Goal: Information Seeking & Learning: Find contact information

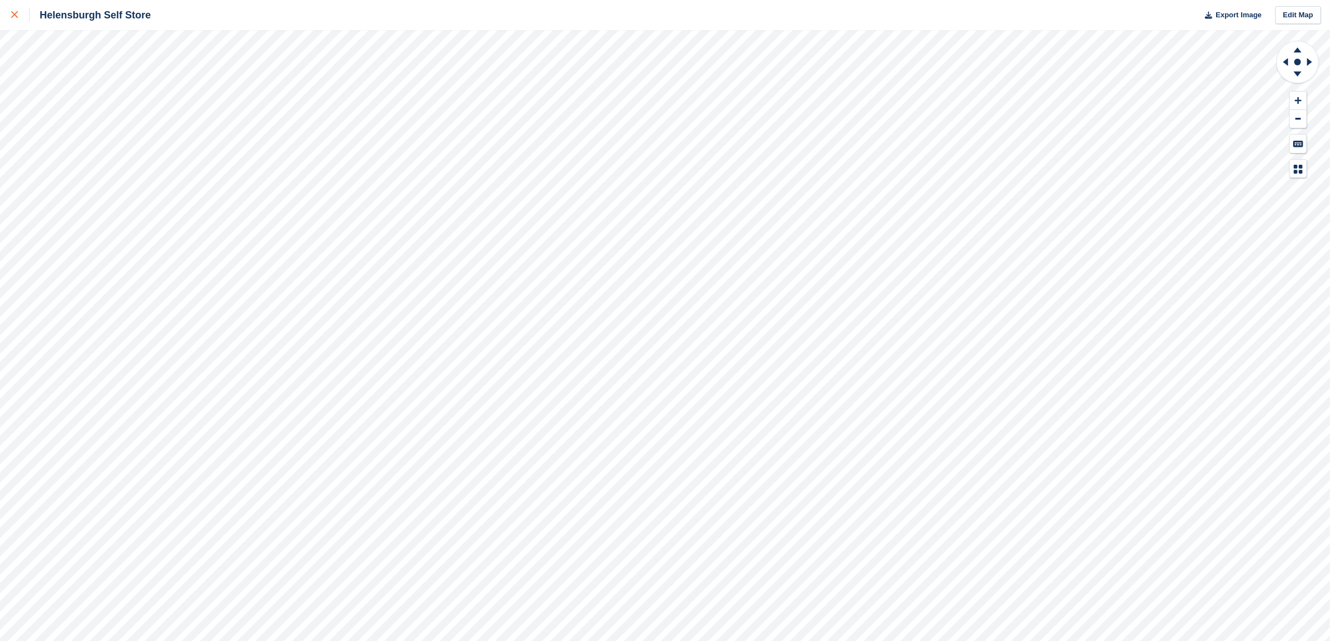
click at [14, 6] on link at bounding box center [15, 15] width 30 height 30
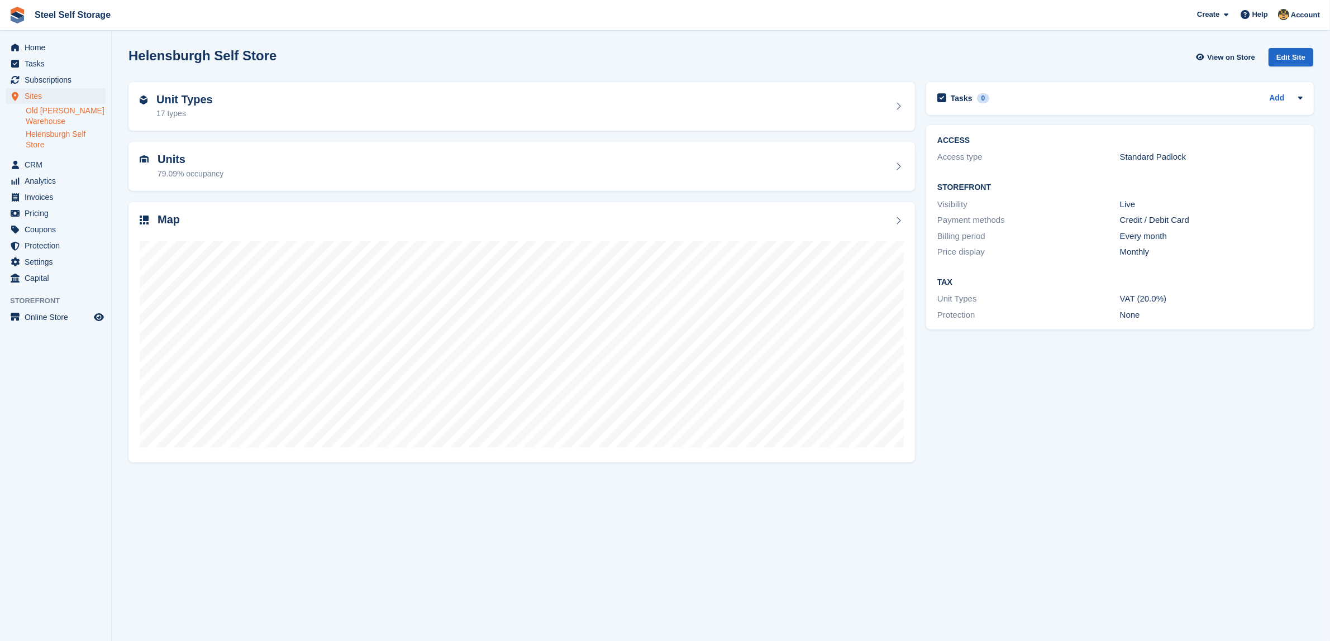
click at [54, 115] on link "Old Kilpatrick Warehouse" at bounding box center [66, 116] width 80 height 21
click at [186, 220] on div "Map" at bounding box center [522, 220] width 764 height 15
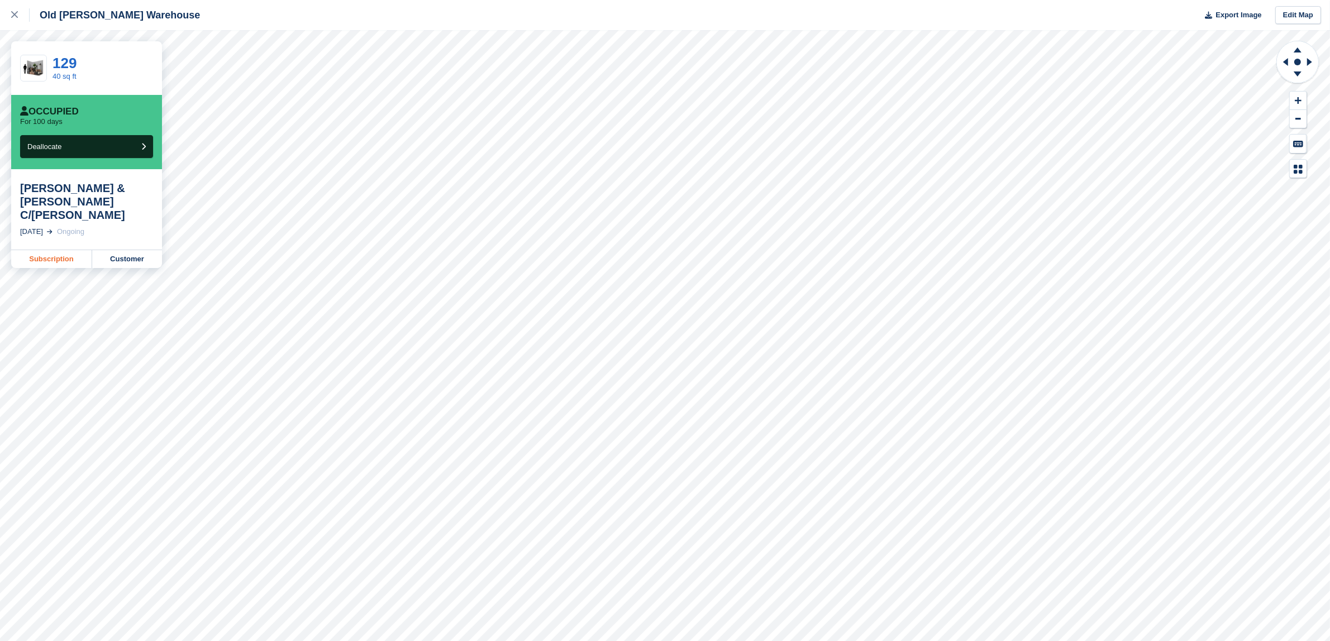
click at [55, 250] on link "Subscription" at bounding box center [51, 259] width 81 height 18
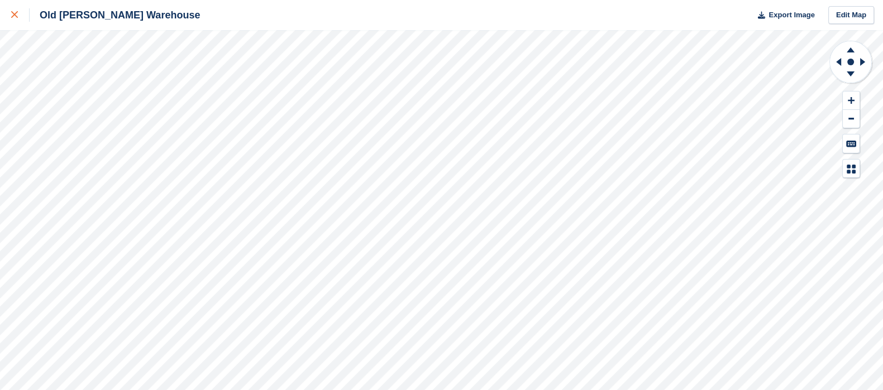
click at [16, 11] on div at bounding box center [20, 14] width 18 height 13
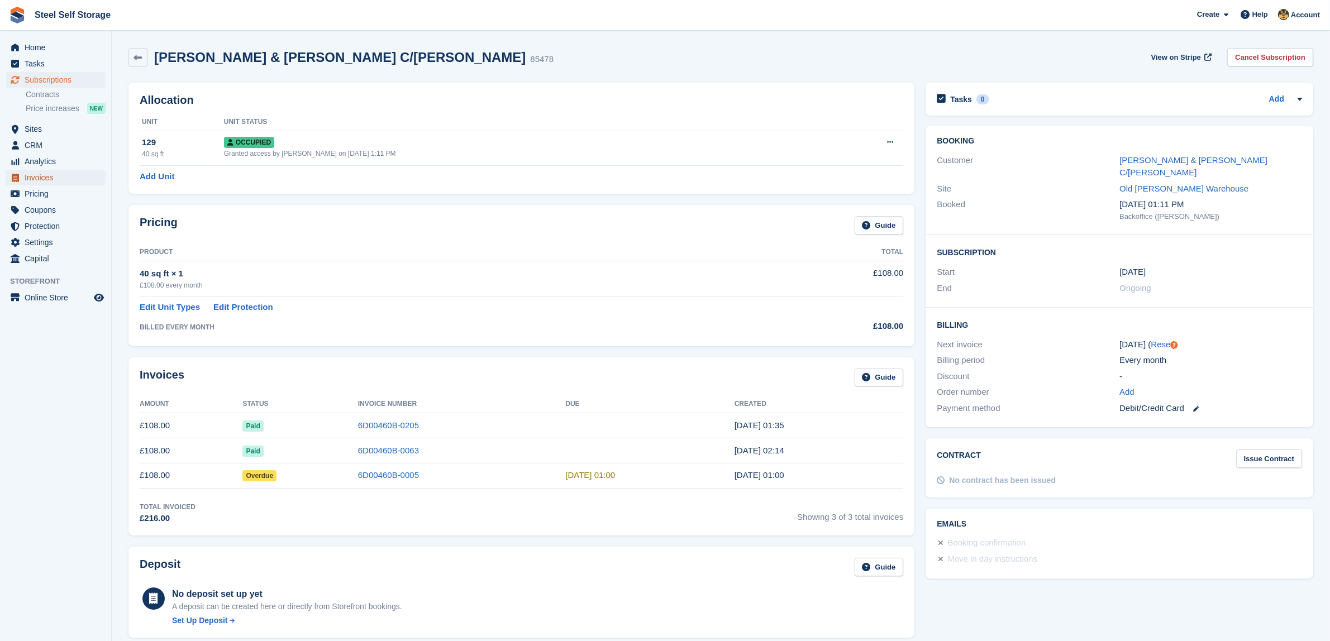
click at [66, 176] on span "Invoices" at bounding box center [58, 178] width 67 height 16
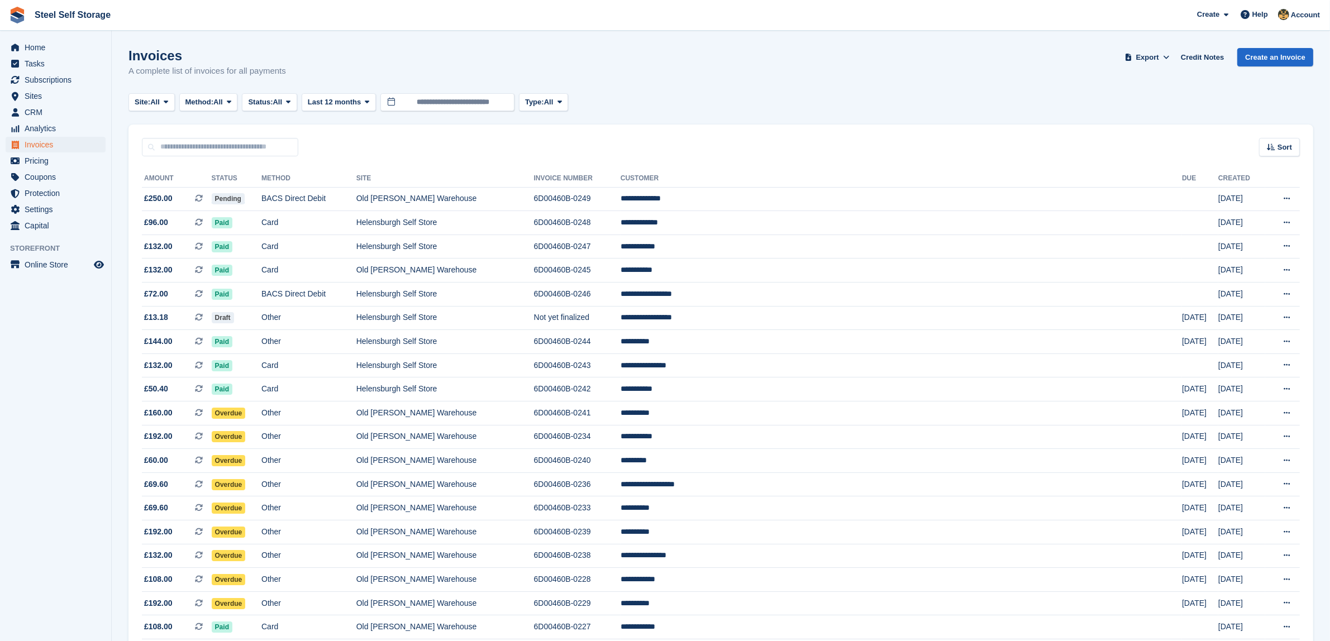
click at [273, 105] on span "Status:" at bounding box center [260, 102] width 25 height 11
click at [268, 140] on link "Paid" at bounding box center [295, 149] width 97 height 20
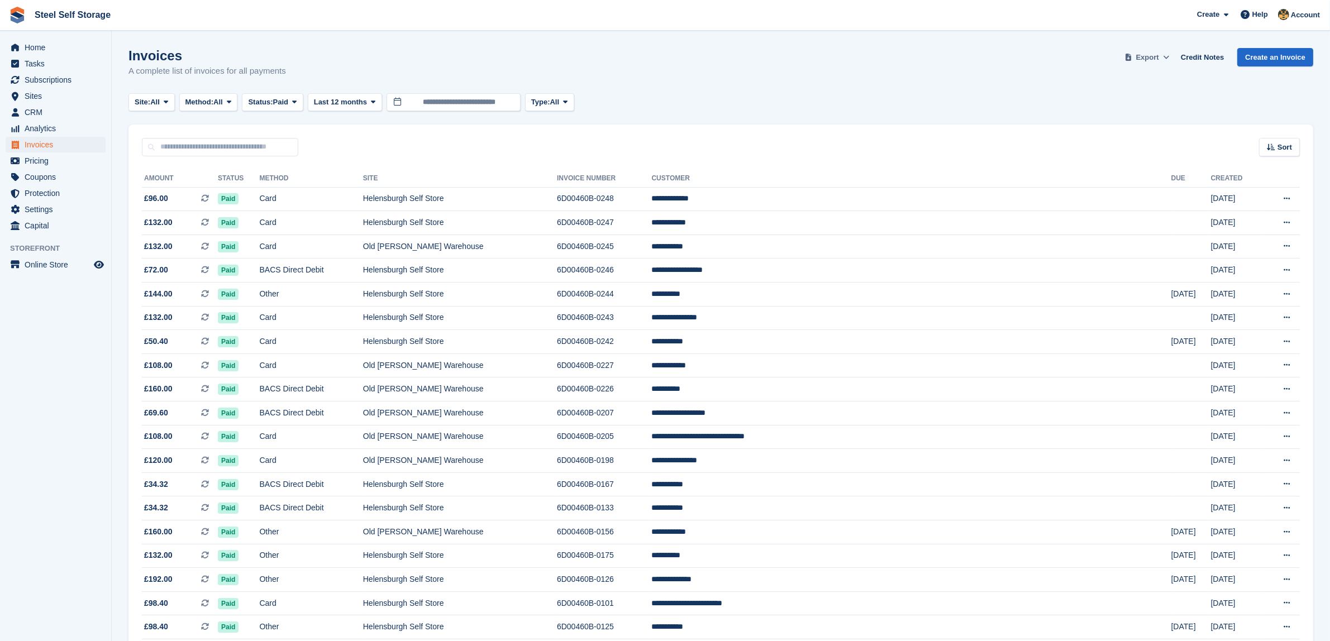
click at [1158, 65] on button "Export" at bounding box center [1147, 57] width 49 height 18
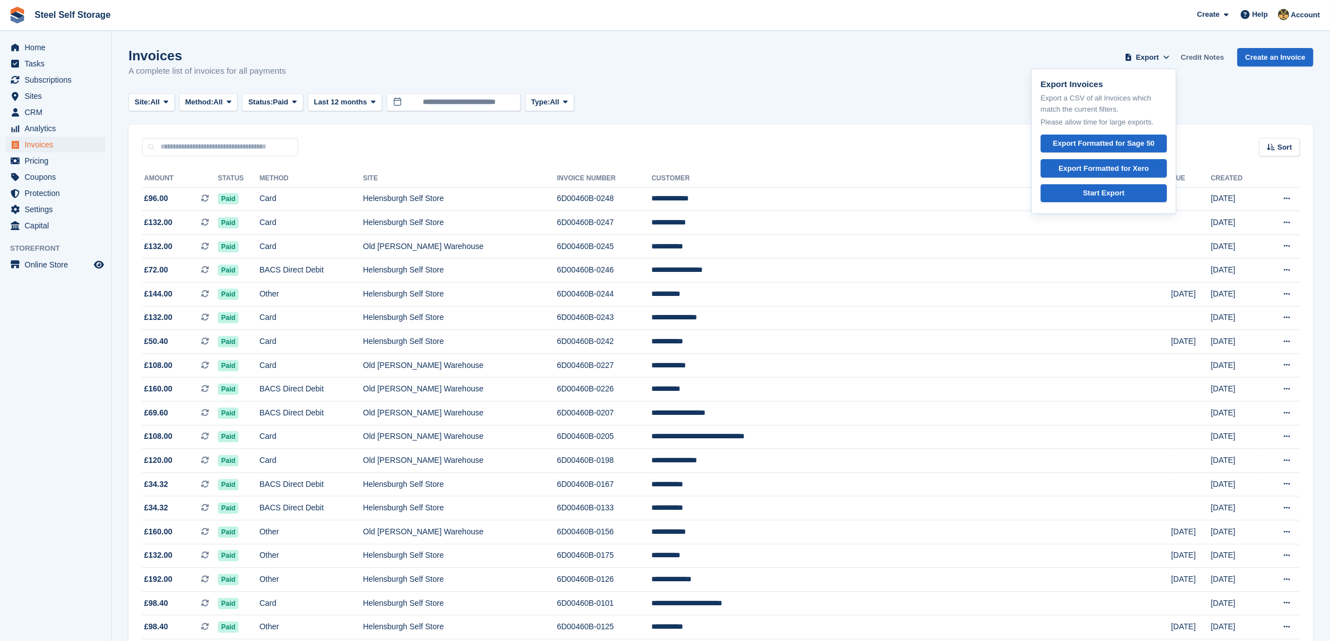
click at [1207, 56] on link "Credit Notes" at bounding box center [1203, 57] width 52 height 18
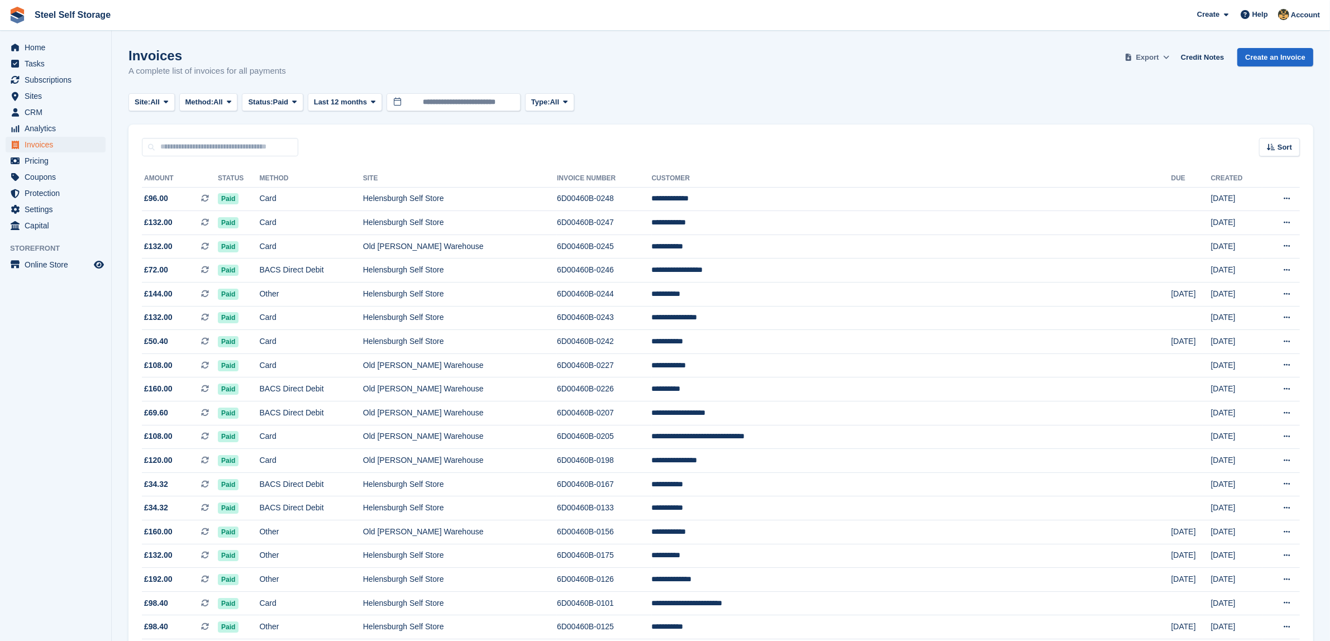
click at [1159, 58] on span "Export" at bounding box center [1147, 57] width 23 height 11
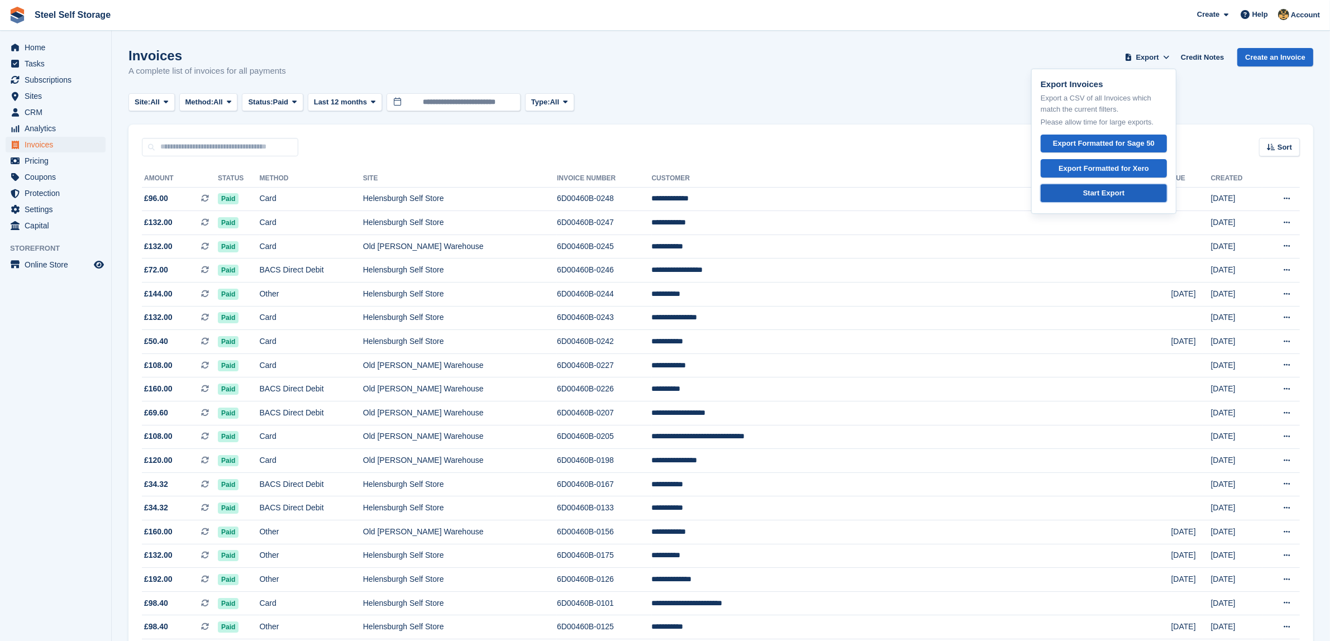
click at [1125, 196] on div "Start Export" at bounding box center [1103, 193] width 41 height 11
click at [766, 79] on div "Invoices A complete list of invoices for all payments Export Export Invoices Ex…" at bounding box center [720, 69] width 1185 height 43
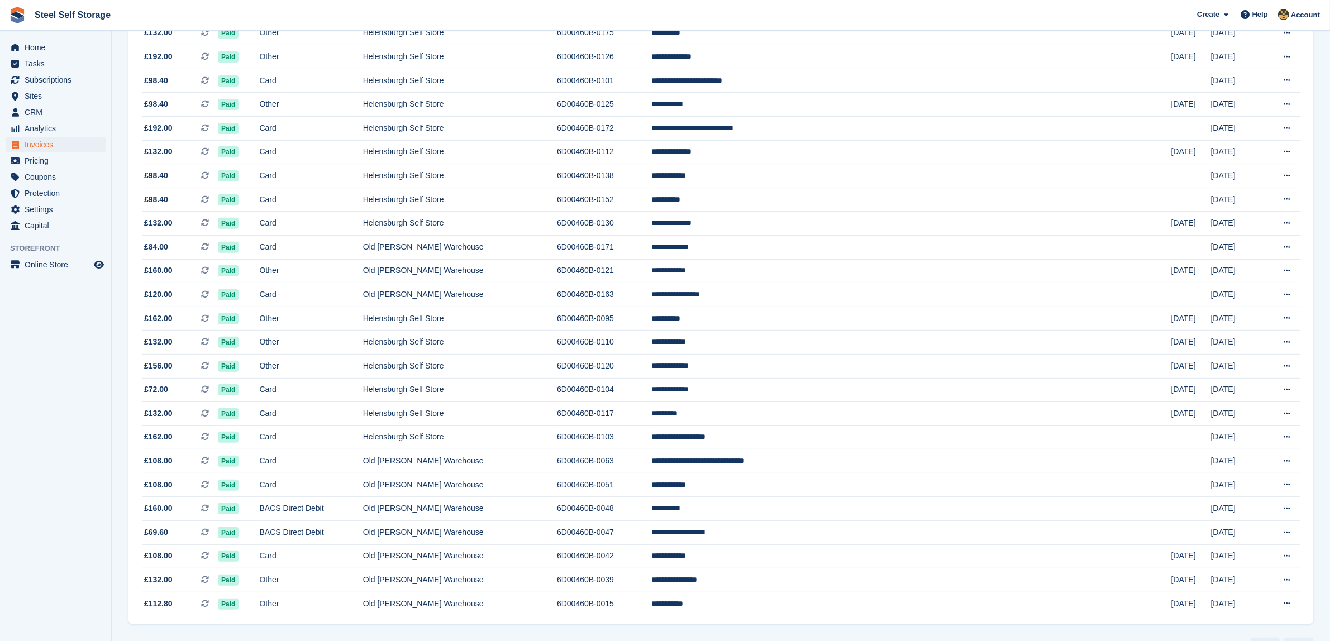
scroll to position [558, 0]
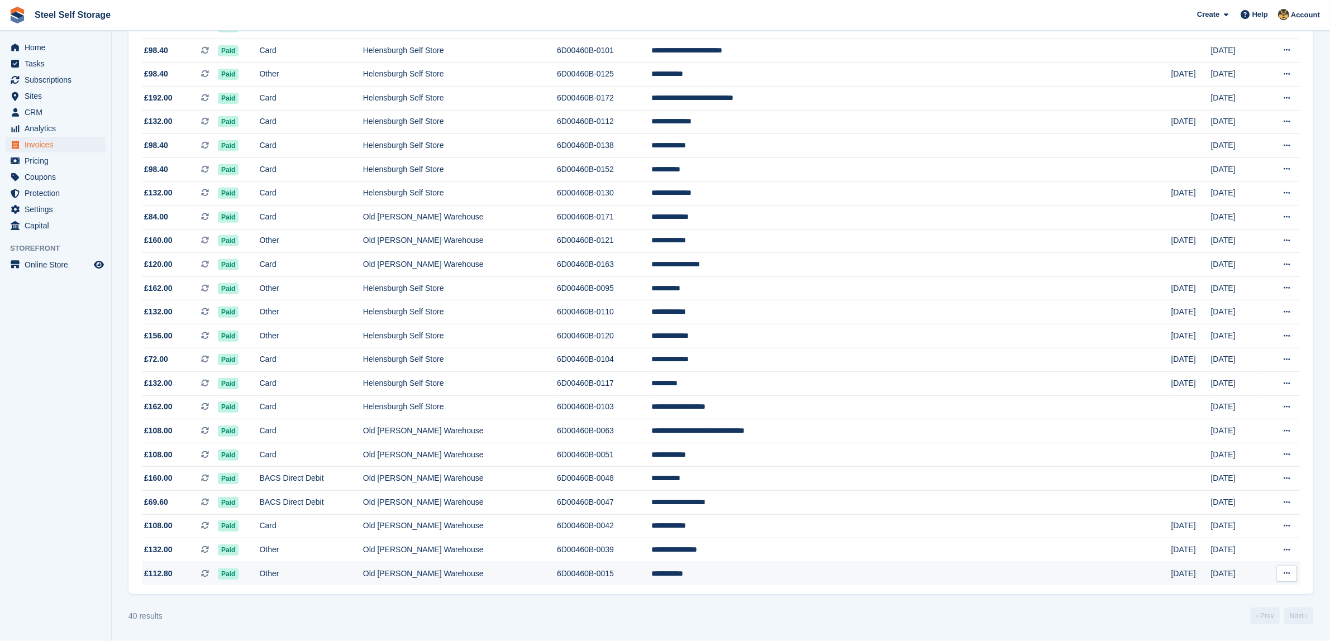
drag, startPoint x: 146, startPoint y: 179, endPoint x: 1216, endPoint y: 583, distance: 1143.3
click at [1216, 583] on table "**********" at bounding box center [721, 101] width 1158 height 969
copy table "**********"
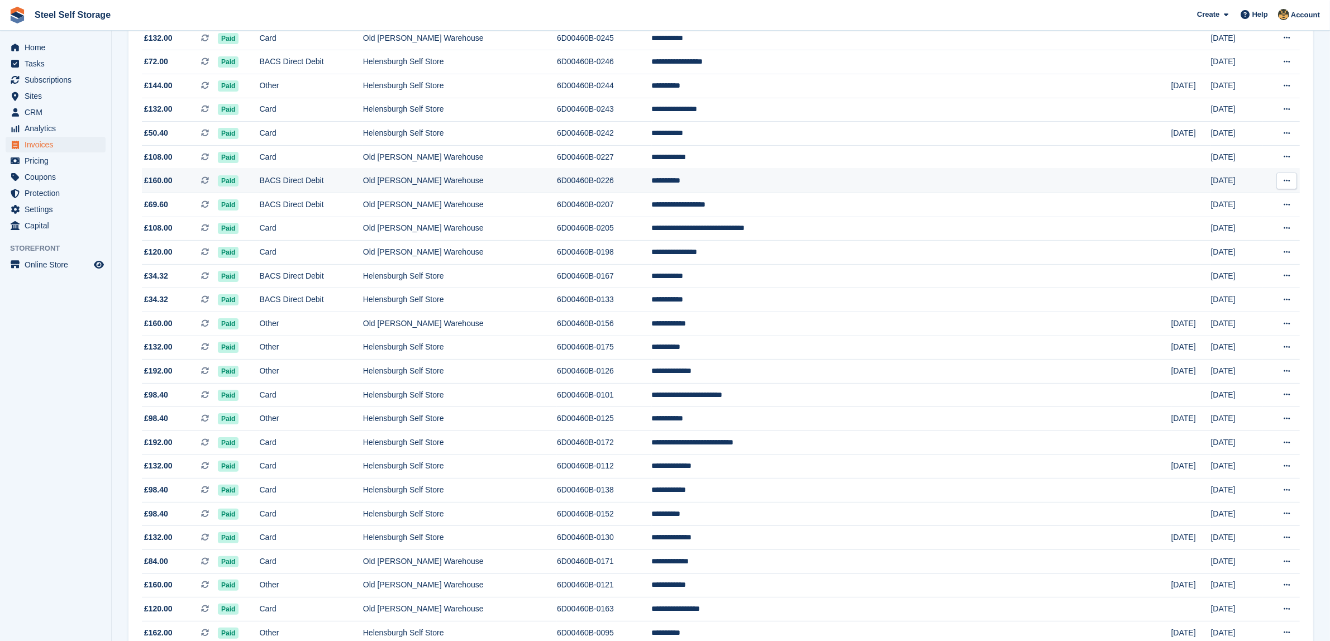
scroll to position [0, 0]
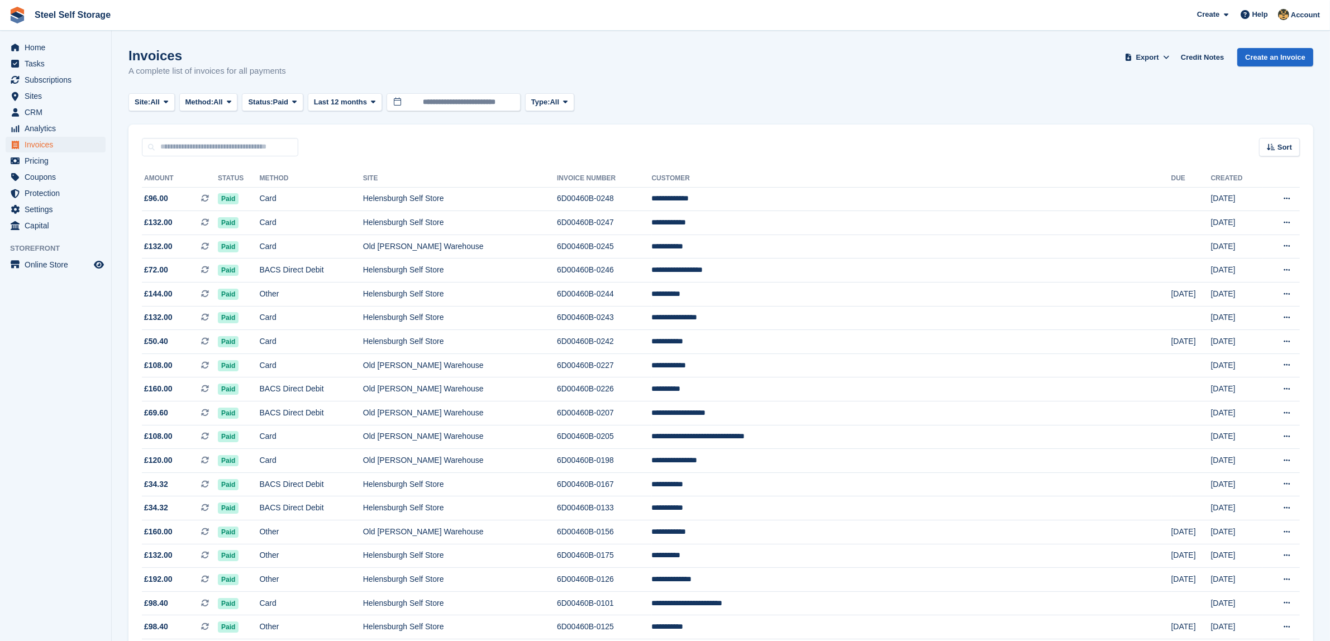
click at [968, 94] on div "Site: All All Old Kilpatrick Warehouse Helensburgh Self Store Method: All All B…" at bounding box center [720, 102] width 1185 height 18
drag, startPoint x: 1197, startPoint y: 573, endPoint x: 1151, endPoint y: 180, distance: 394.8
click at [1054, 95] on div "Site: All All Old Kilpatrick Warehouse Helensburgh Self Store Method: All All B…" at bounding box center [720, 102] width 1185 height 18
click at [68, 113] on span "CRM" at bounding box center [58, 112] width 67 height 16
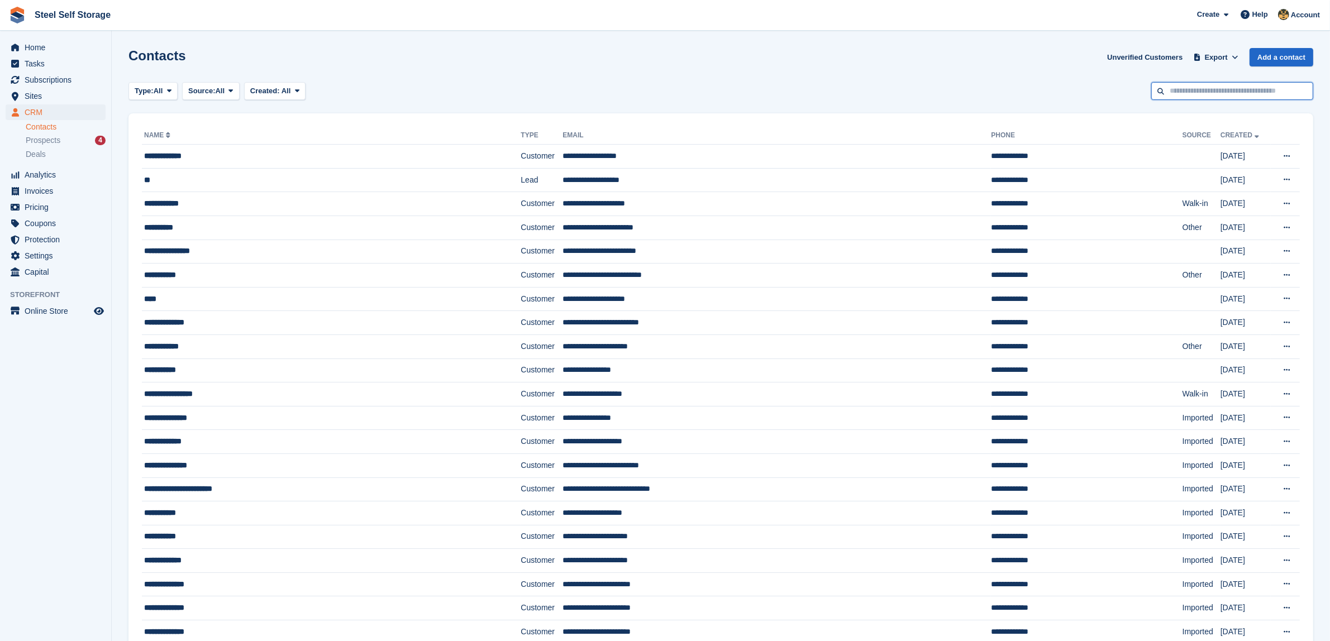
click at [1193, 92] on input "text" at bounding box center [1232, 91] width 162 height 18
type input "*****"
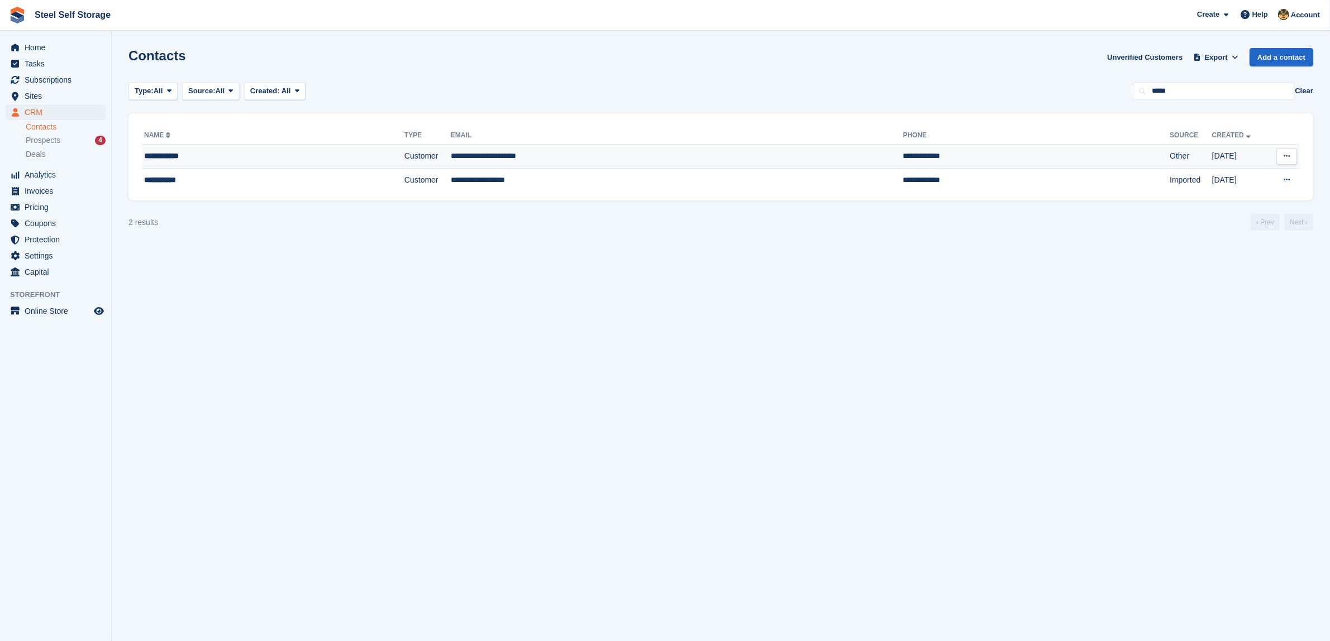
click at [630, 152] on td "**********" at bounding box center [677, 157] width 453 height 24
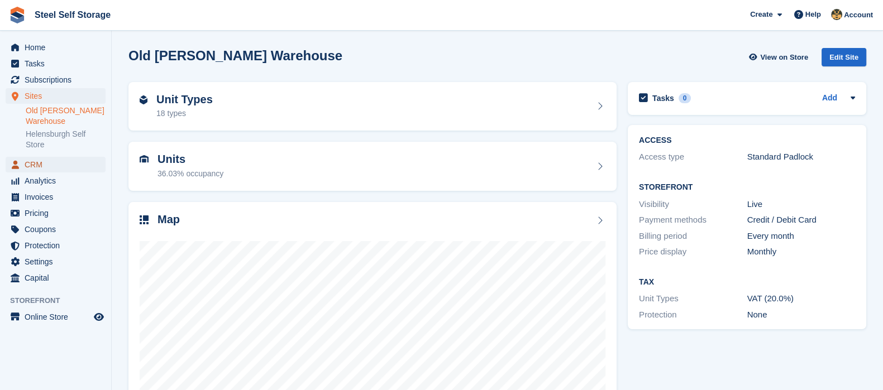
click at [60, 162] on span "CRM" at bounding box center [58, 165] width 67 height 16
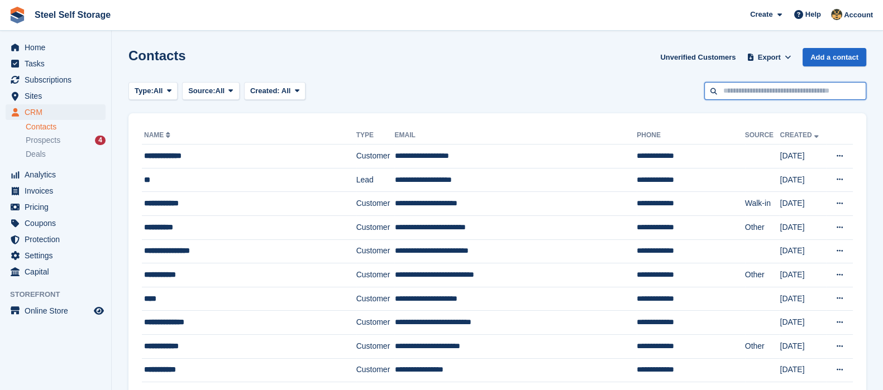
click at [791, 90] on input "text" at bounding box center [785, 91] width 162 height 18
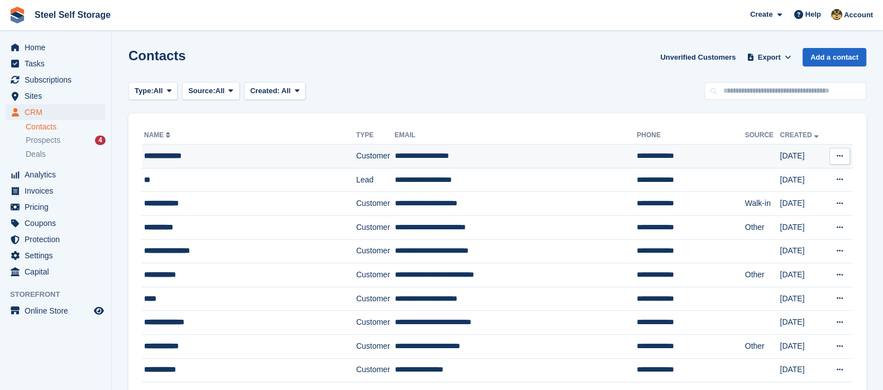
click at [356, 159] on td "Customer" at bounding box center [375, 157] width 39 height 24
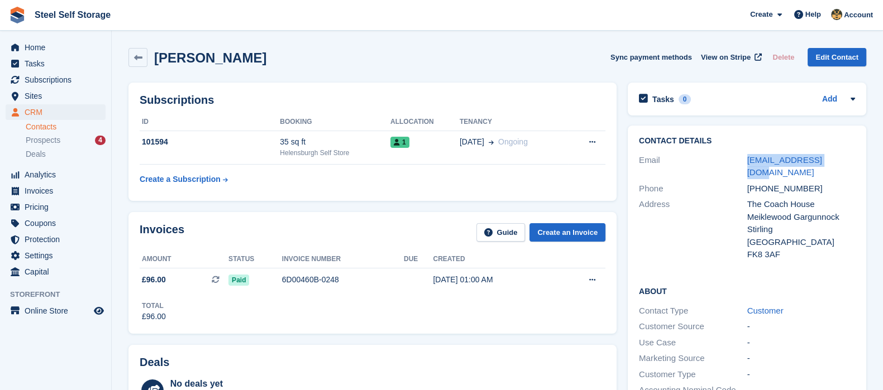
drag, startPoint x: 733, startPoint y: 156, endPoint x: 892, endPoint y: 163, distance: 159.3
click at [883, 163] on html "Steel Self Storage Create Subscription Invoice Contact Deal Discount Page Help …" at bounding box center [441, 195] width 883 height 390
copy div "lagh66925@gmail.com"
click at [707, 183] on div "Phone" at bounding box center [693, 189] width 108 height 13
drag, startPoint x: 745, startPoint y: 172, endPoint x: 833, endPoint y: 177, distance: 87.9
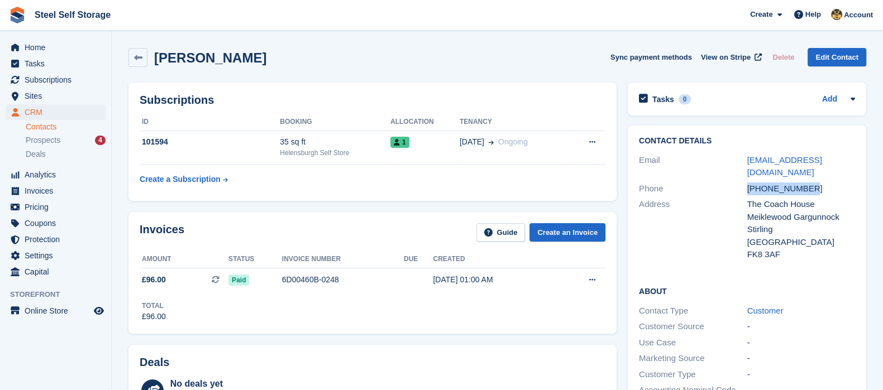
click at [833, 181] on div "Phone +447401281590" at bounding box center [747, 189] width 216 height 16
copy div "+447401281590"
drag, startPoint x: 746, startPoint y: 190, endPoint x: 818, endPoint y: 187, distance: 72.1
click at [818, 198] on div "The Coach House" at bounding box center [801, 204] width 108 height 13
copy div "The Coach House"
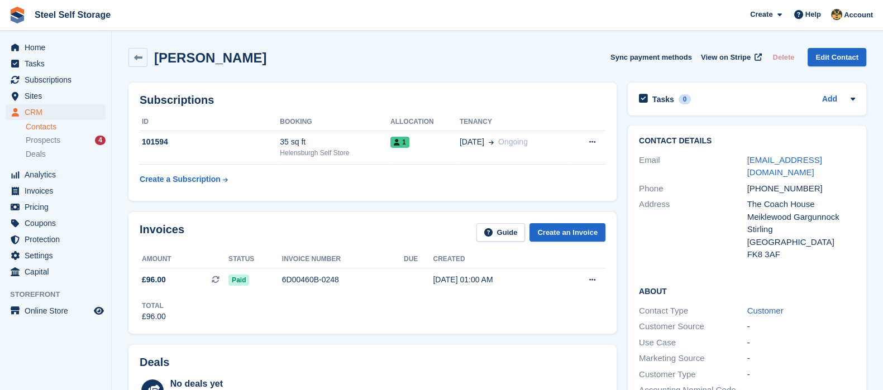
click at [751, 211] on div "Meiklewood Gargunnock" at bounding box center [801, 217] width 108 height 13
drag, startPoint x: 747, startPoint y: 205, endPoint x: 847, endPoint y: 204, distance: 100.6
click at [847, 211] on div "Meiklewood Gargunnock" at bounding box center [801, 217] width 108 height 13
copy div "Meiklewood Gargunnock"
click at [747, 223] on div "Stirling" at bounding box center [801, 229] width 108 height 13
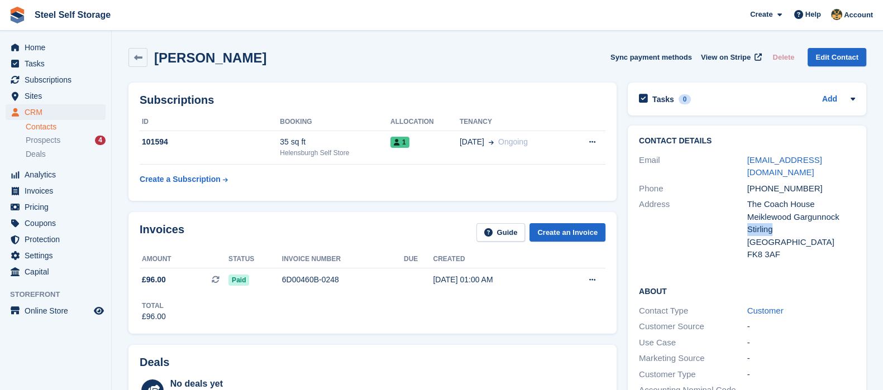
drag, startPoint x: 747, startPoint y: 215, endPoint x: 768, endPoint y: 221, distance: 21.0
click at [768, 223] on div "Stirling" at bounding box center [801, 229] width 108 height 13
copy div "Stirling"
click at [750, 249] on div "FK8 3AF" at bounding box center [801, 255] width 108 height 13
drag, startPoint x: 747, startPoint y: 242, endPoint x: 781, endPoint y: 242, distance: 33.5
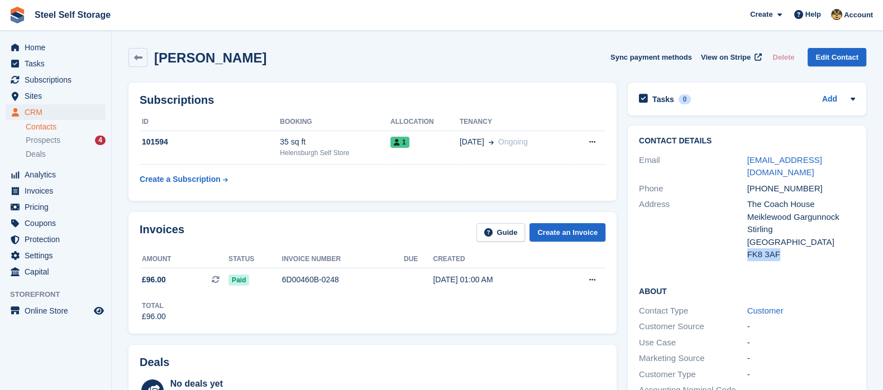
click at [781, 249] on div "FK8 3AF" at bounding box center [801, 255] width 108 height 13
copy div "FK8 3AF"
click at [86, 106] on span "CRM" at bounding box center [58, 112] width 67 height 16
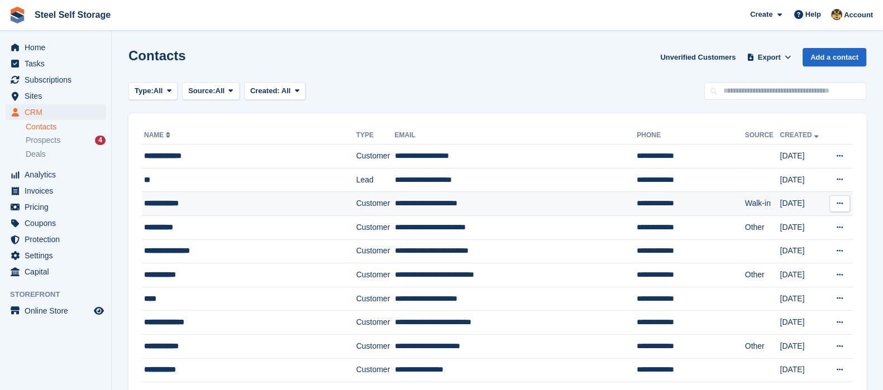
click at [412, 198] on td "**********" at bounding box center [515, 204] width 242 height 24
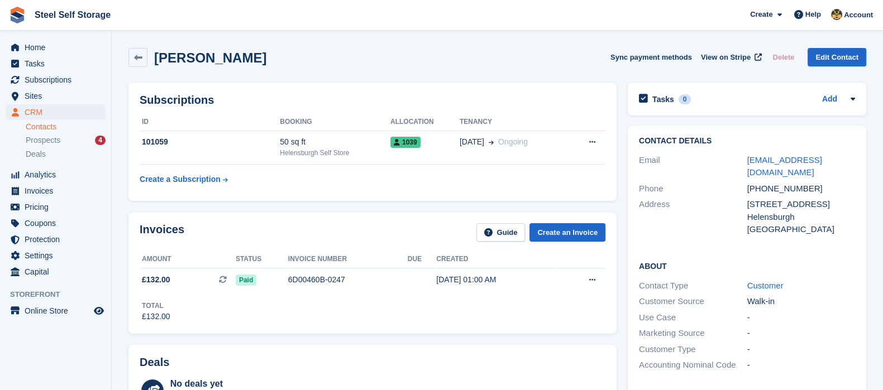
drag, startPoint x: 747, startPoint y: 191, endPoint x: 853, endPoint y: 193, distance: 105.6
click at [853, 198] on div "152 East Princess Street" at bounding box center [801, 204] width 108 height 13
copy div "152 East Princess Street"
click at [737, 201] on div "Address" at bounding box center [693, 217] width 108 height 38
drag, startPoint x: 742, startPoint y: 201, endPoint x: 785, endPoint y: 202, distance: 43.0
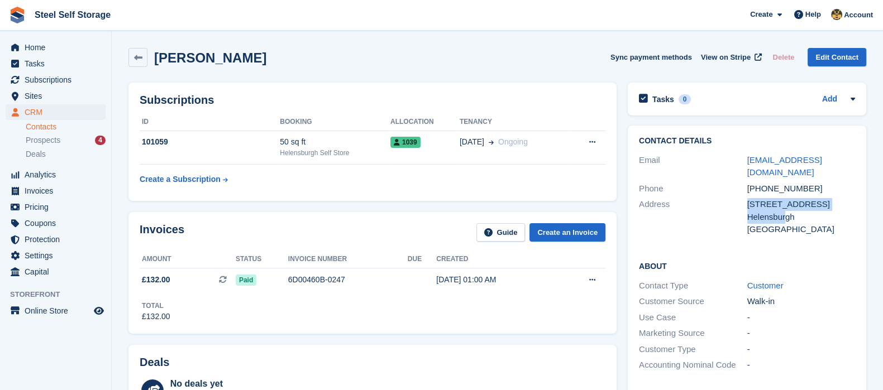
click at [785, 202] on div "Address 152 East Princess Street Helensburgh United Kingdom" at bounding box center [747, 217] width 216 height 41
click at [822, 211] on div "Helensburgh" at bounding box center [801, 217] width 108 height 13
click at [147, 55] on div "Shirley Knox" at bounding box center [206, 57] width 119 height 15
click at [144, 54] on link at bounding box center [137, 57] width 19 height 19
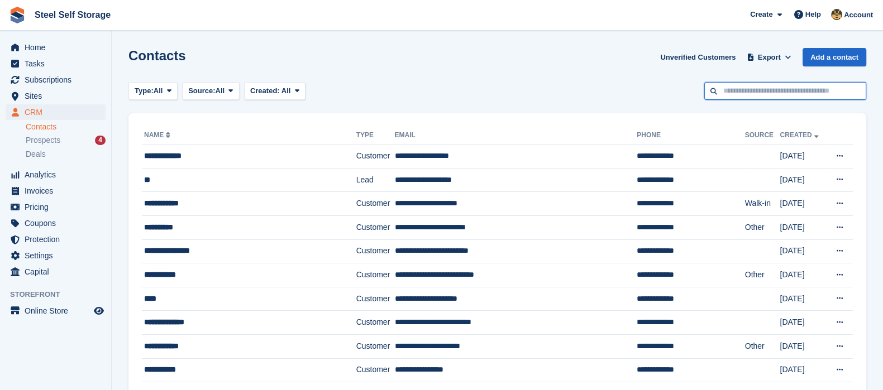
click at [749, 87] on input "text" at bounding box center [785, 91] width 162 height 18
type input "*****"
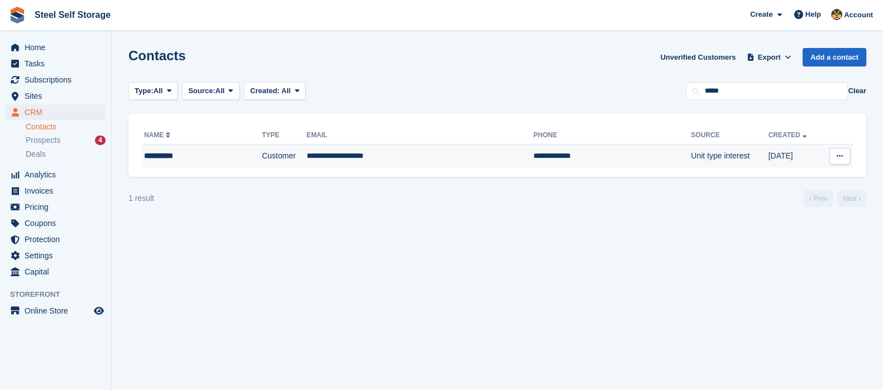
click at [712, 164] on td "Unit type interest" at bounding box center [729, 156] width 77 height 23
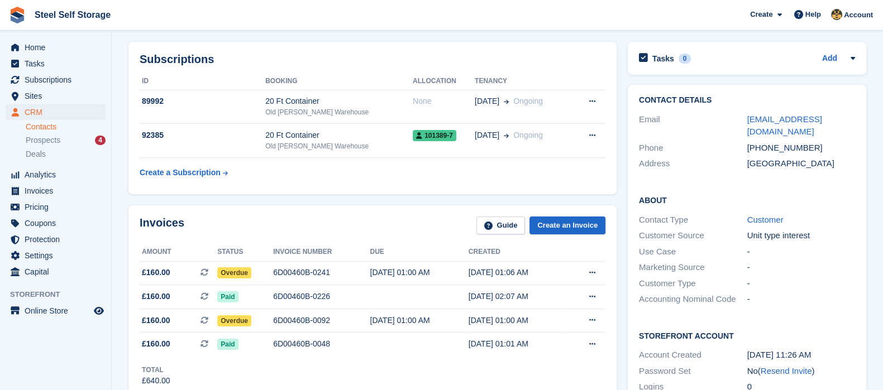
scroll to position [69, 0]
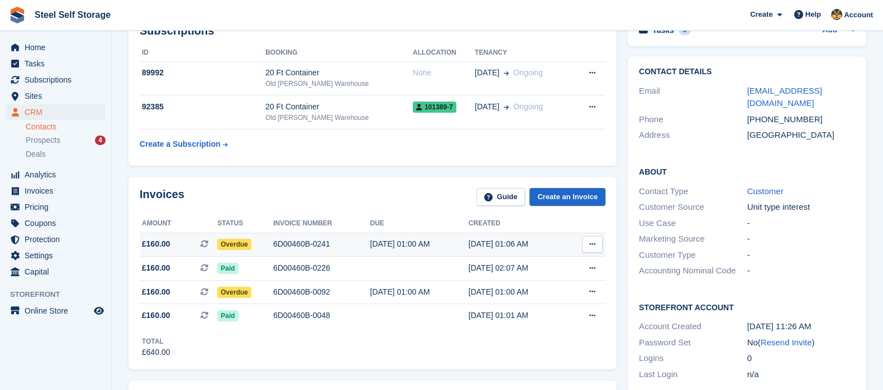
click at [598, 247] on button at bounding box center [592, 244] width 21 height 17
click at [628, 260] on div "About Contact Type Customer Customer Source Unit type interest Use Case - Marke…" at bounding box center [747, 223] width 239 height 136
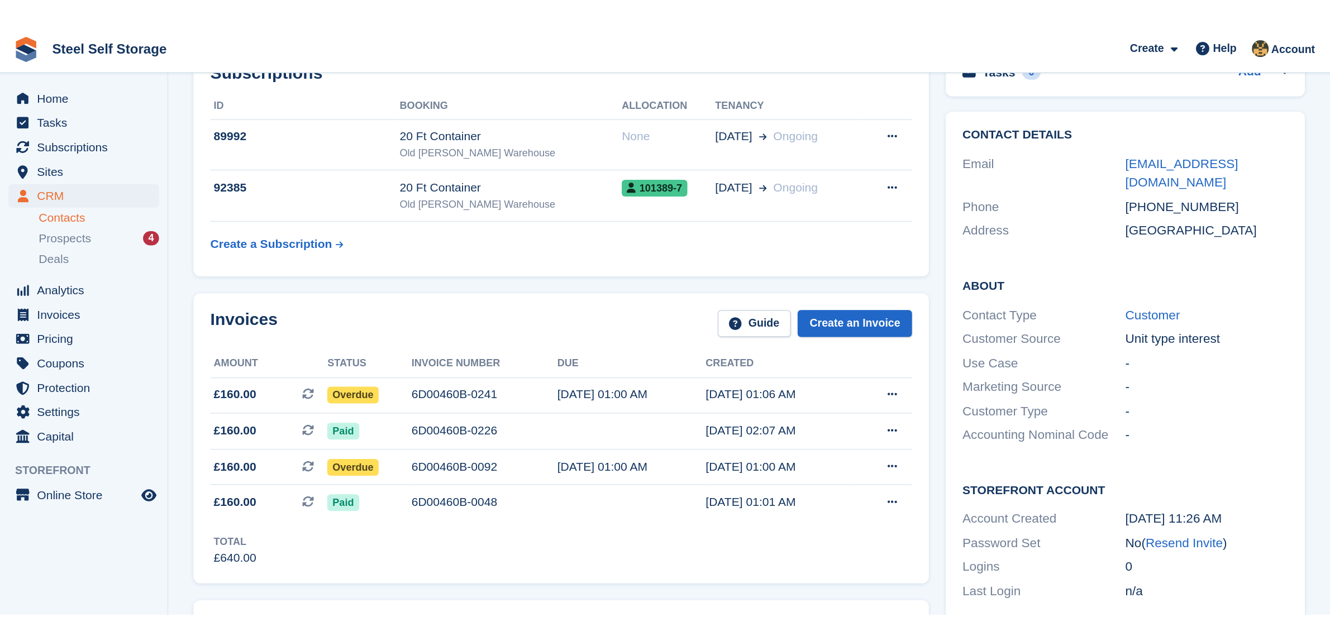
scroll to position [0, 0]
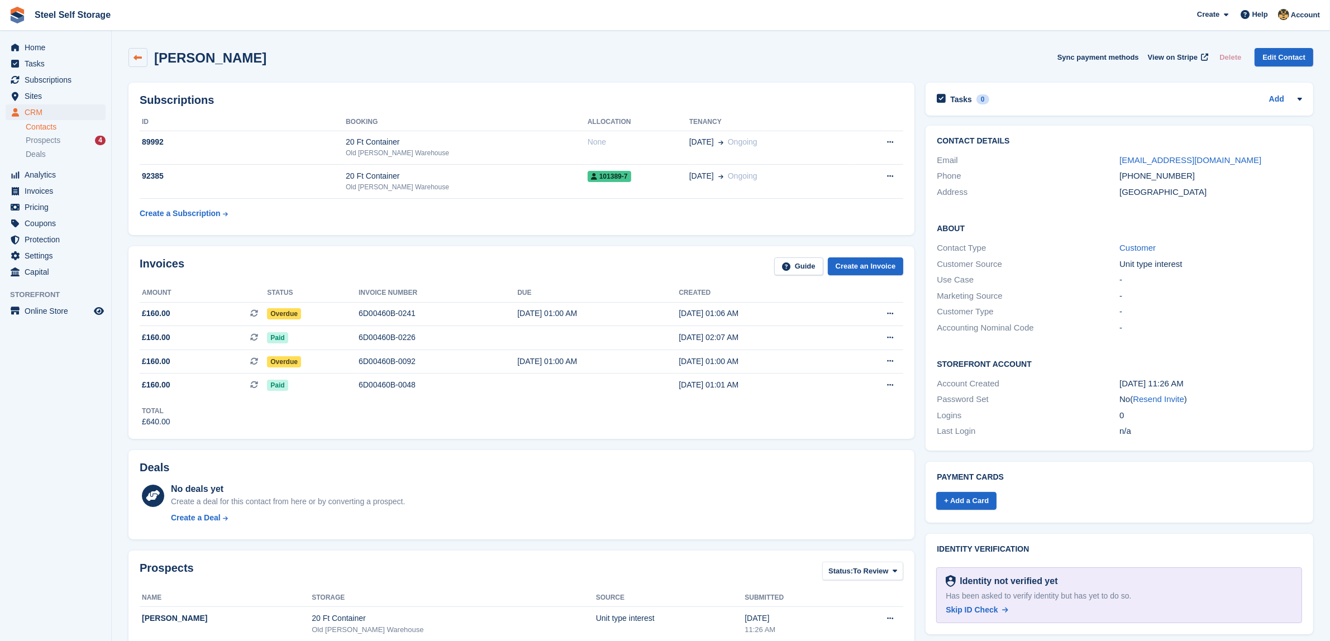
click at [140, 60] on icon at bounding box center [138, 58] width 8 height 8
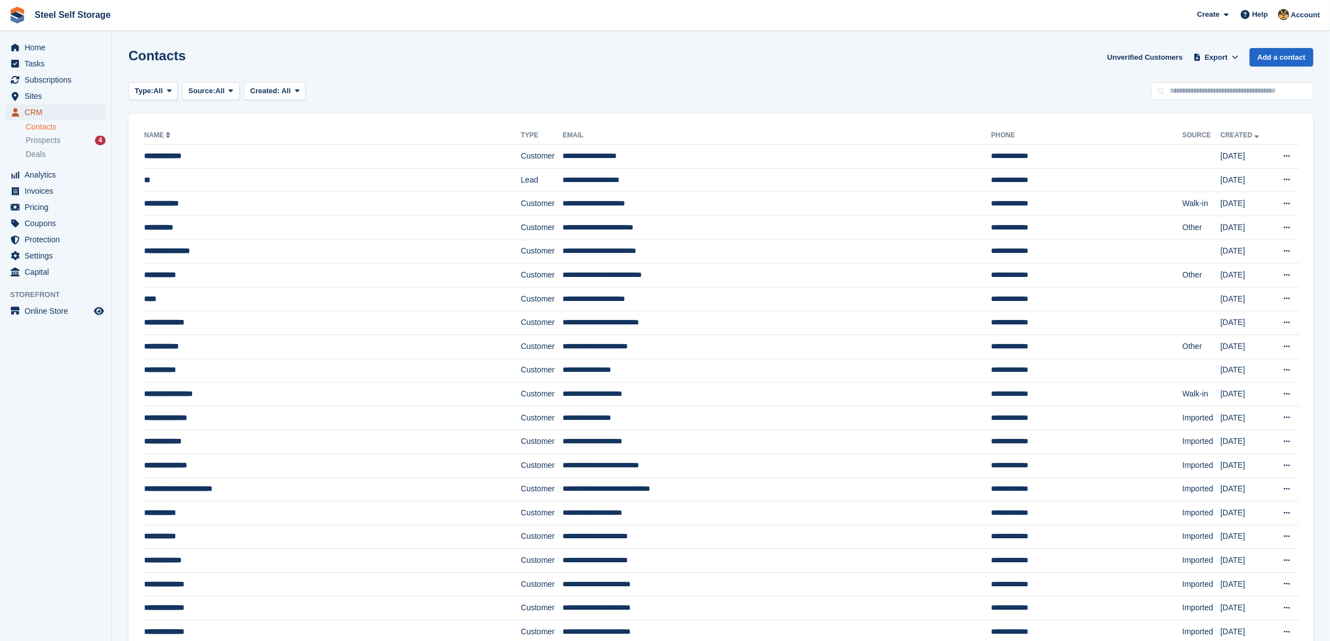
click at [70, 109] on span "CRM" at bounding box center [58, 112] width 67 height 16
drag, startPoint x: 70, startPoint y: 109, endPoint x: 110, endPoint y: 54, distance: 68.1
click at [70, 111] on span "CRM" at bounding box center [58, 112] width 67 height 16
click at [52, 99] on span "Sites" at bounding box center [58, 96] width 67 height 16
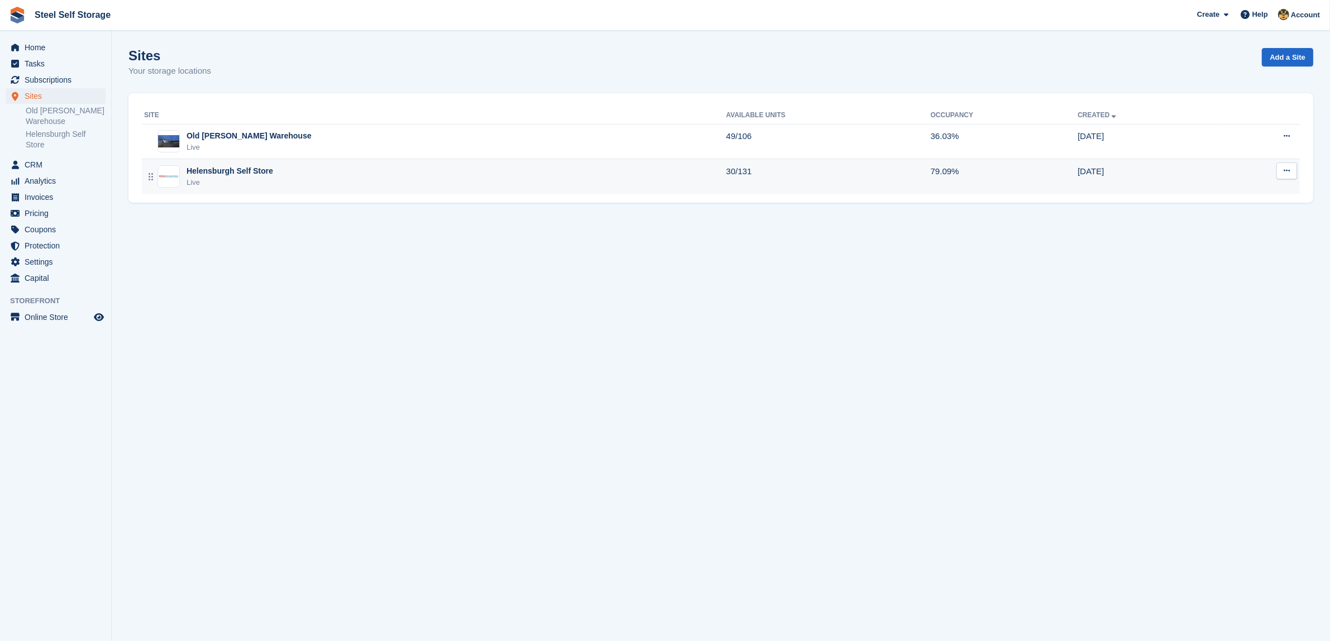
click at [244, 174] on div "Helensburgh Self Store" at bounding box center [230, 171] width 87 height 12
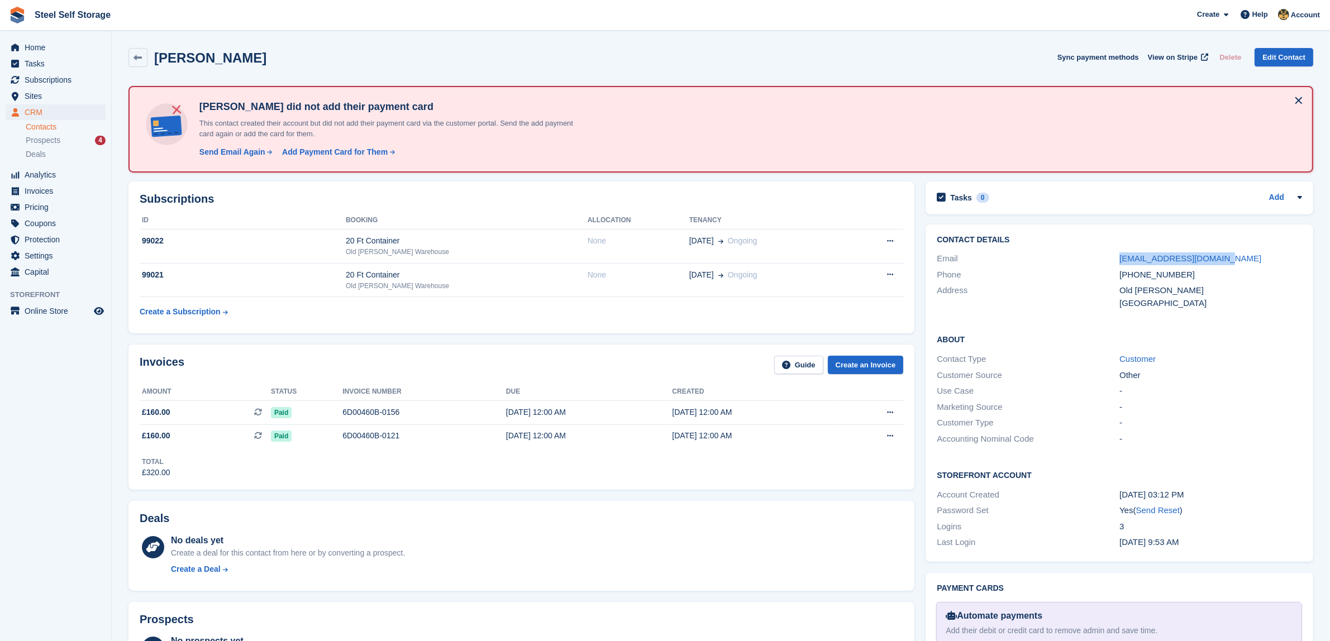
drag, startPoint x: 1222, startPoint y: 259, endPoint x: 1115, endPoint y: 264, distance: 106.8
click at [1115, 264] on div "Email rhonamcgurk@yahoo.co.uk" at bounding box center [1119, 259] width 365 height 16
copy div "rhonamcgurk@yahoo.co.uk"
click at [1232, 241] on h2 "Contact Details" at bounding box center [1119, 240] width 365 height 9
drag, startPoint x: 1229, startPoint y: 254, endPoint x: 1109, endPoint y: 256, distance: 119.6
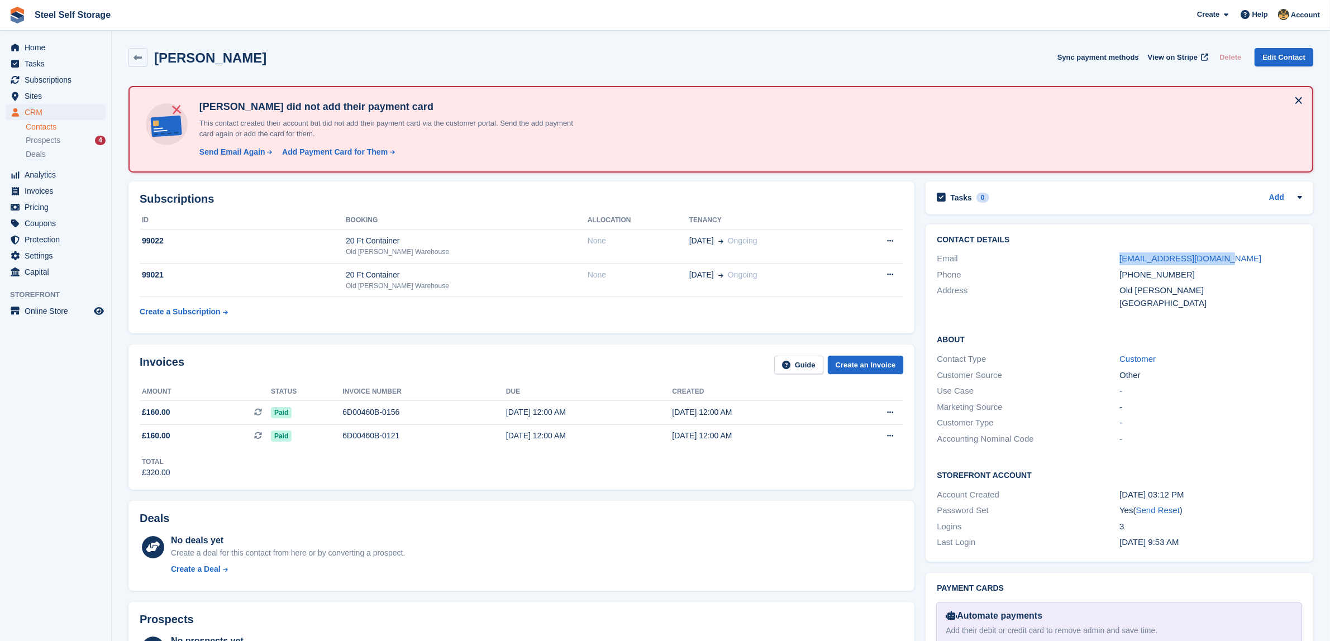
click at [1109, 256] on div "Email rhonamcgurk@yahoo.co.uk" at bounding box center [1119, 259] width 365 height 16
copy div "rhonamcgurk@yahoo.co.uk"
click at [1269, 322] on div "About Contact Type Customer Customer Source Other Use Case - Marketing Source -…" at bounding box center [1120, 390] width 388 height 136
click at [43, 102] on span "Sites" at bounding box center [58, 96] width 67 height 16
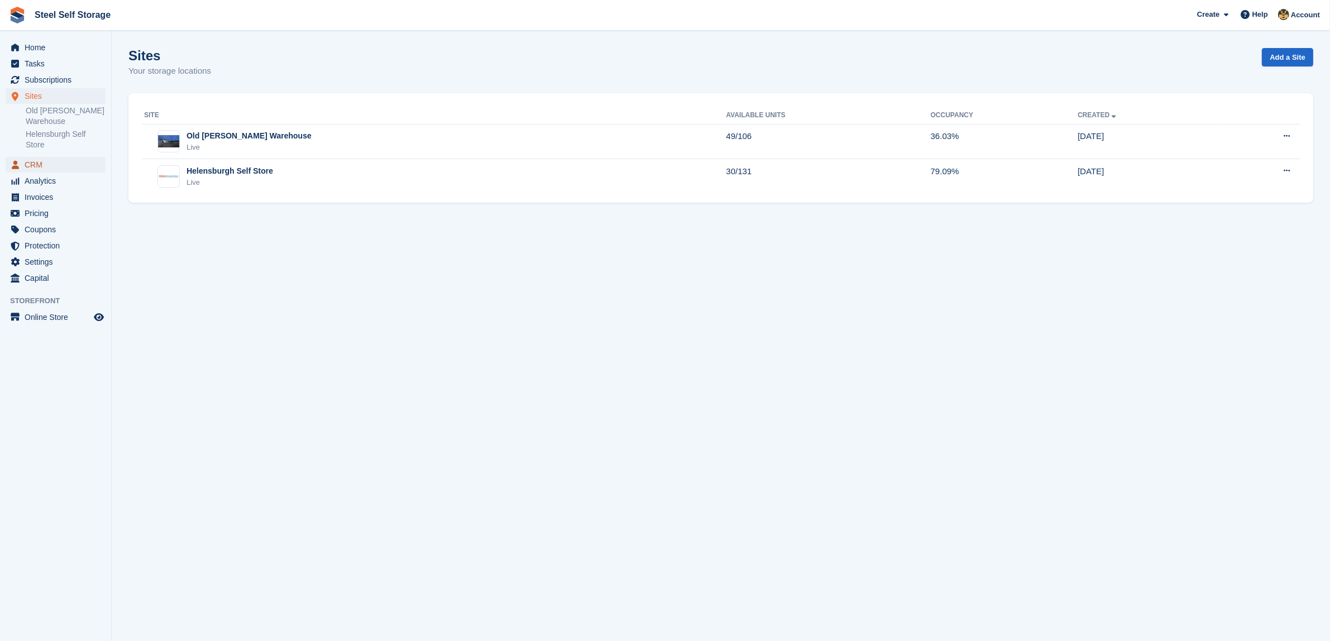
click at [26, 160] on span "CRM" at bounding box center [58, 165] width 67 height 16
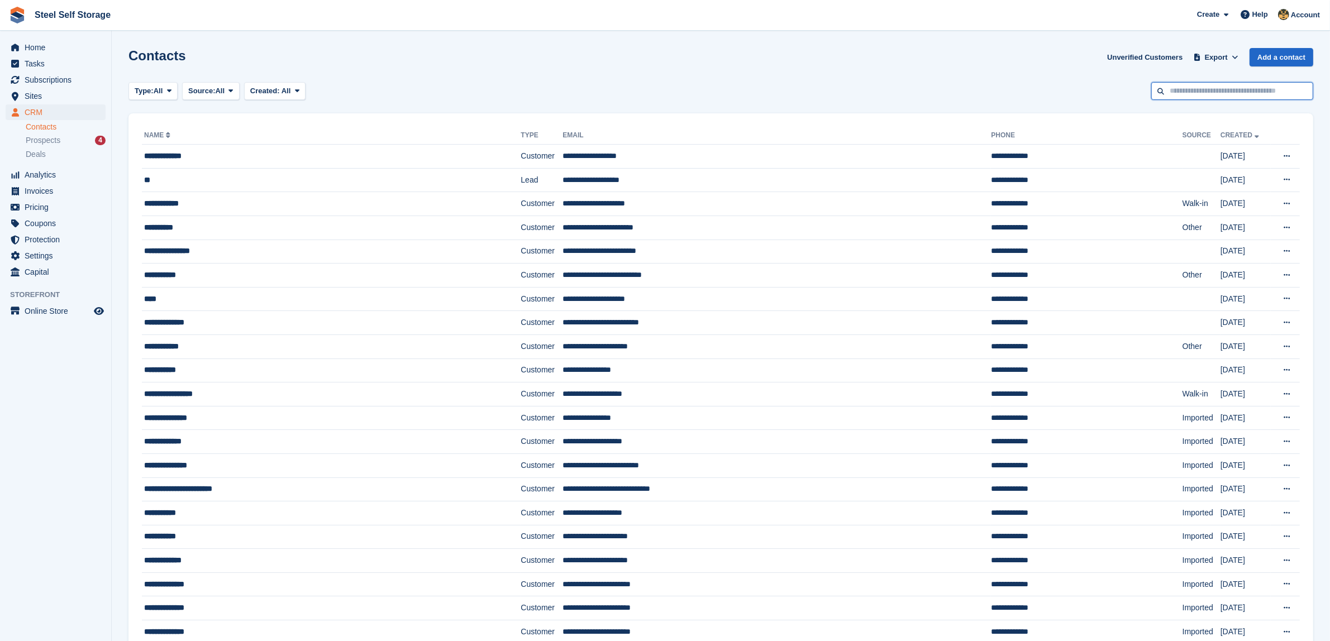
click at [1205, 87] on input "text" at bounding box center [1232, 91] width 162 height 18
type input "******"
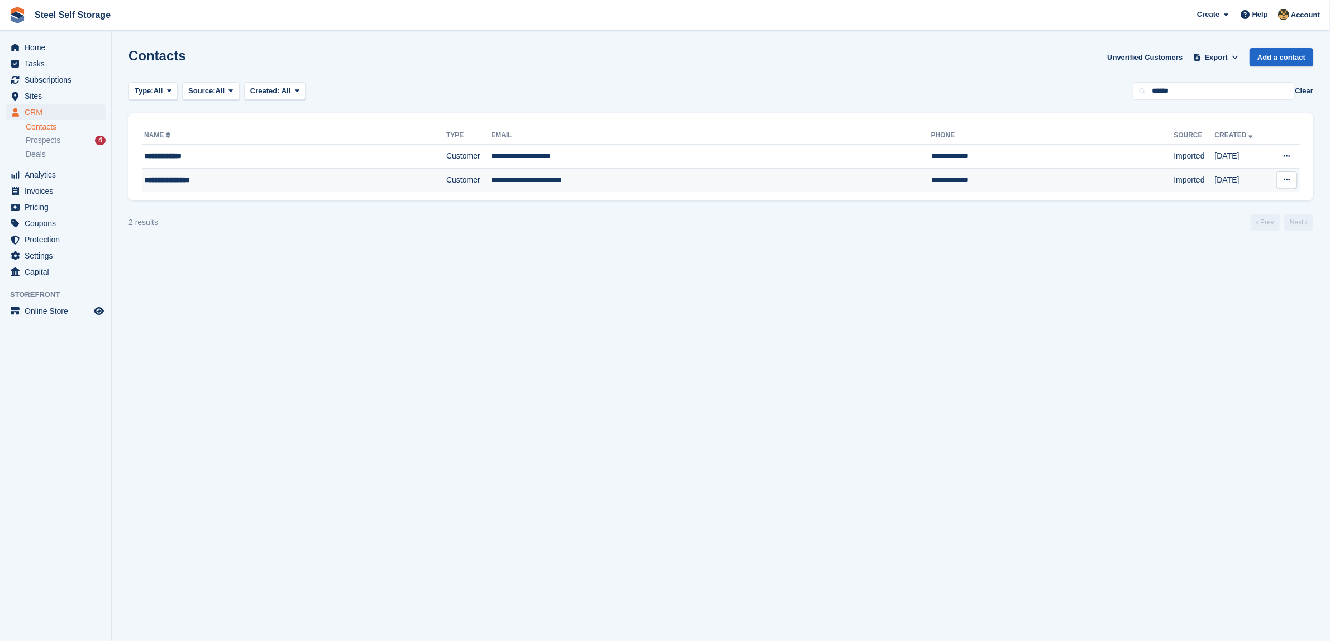
click at [666, 185] on td "**********" at bounding box center [711, 179] width 440 height 23
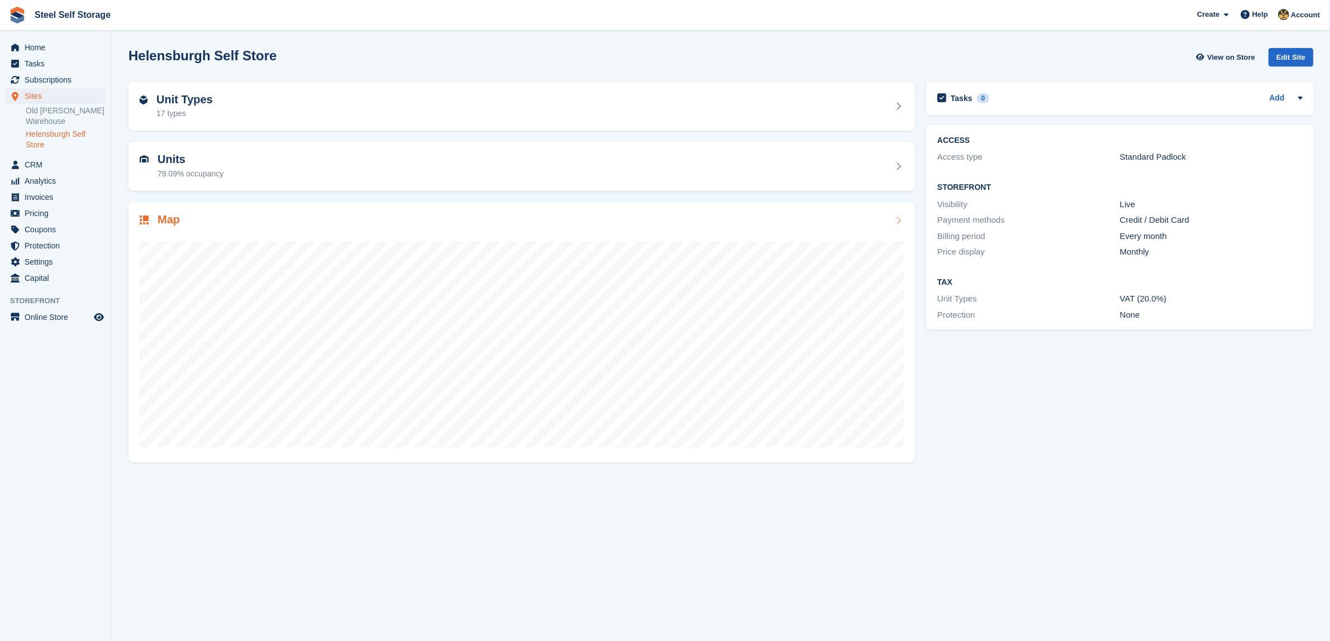
click at [383, 223] on div "Map" at bounding box center [522, 220] width 764 height 15
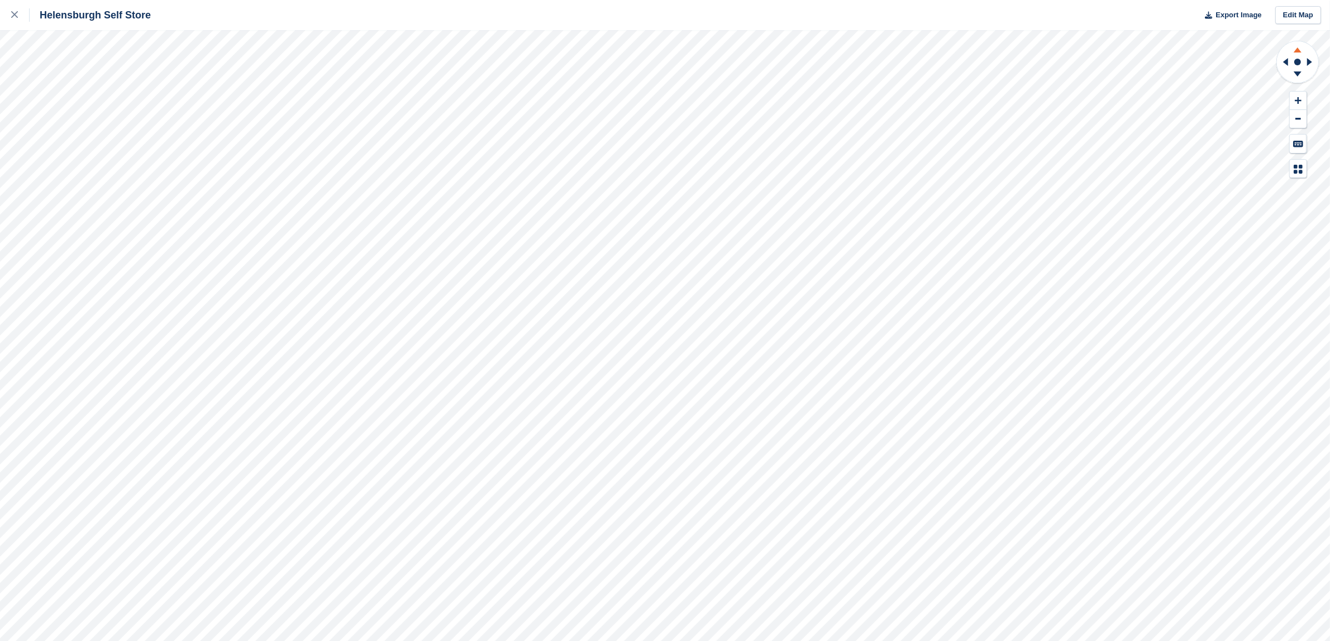
click at [1299, 49] on icon at bounding box center [1297, 48] width 29 height 14
click at [1298, 73] on icon at bounding box center [1298, 74] width 8 height 5
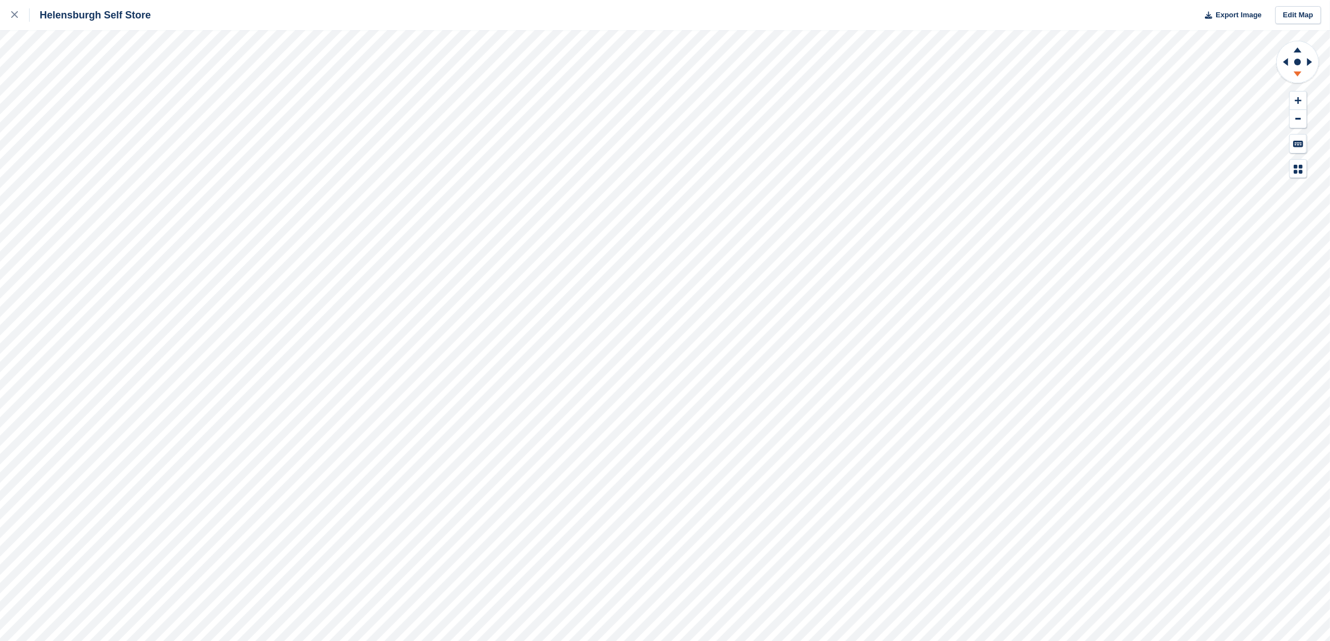
click at [1298, 73] on icon at bounding box center [1298, 74] width 8 height 5
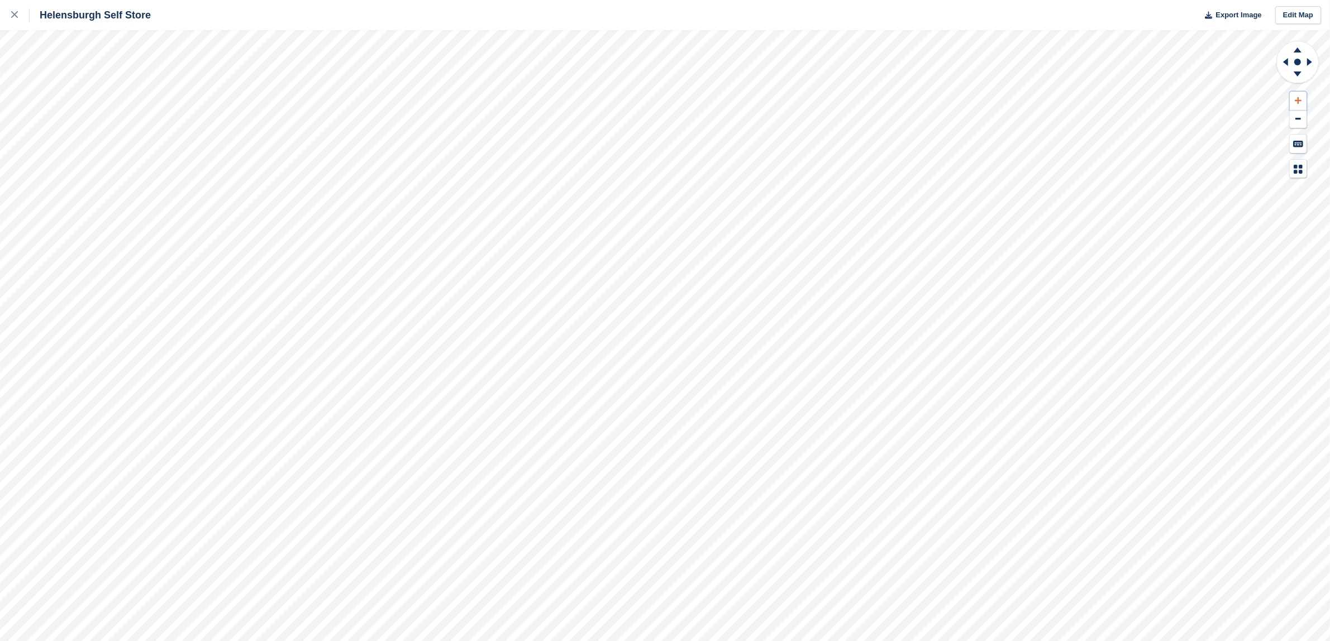
click at [1301, 94] on button at bounding box center [1298, 101] width 17 height 18
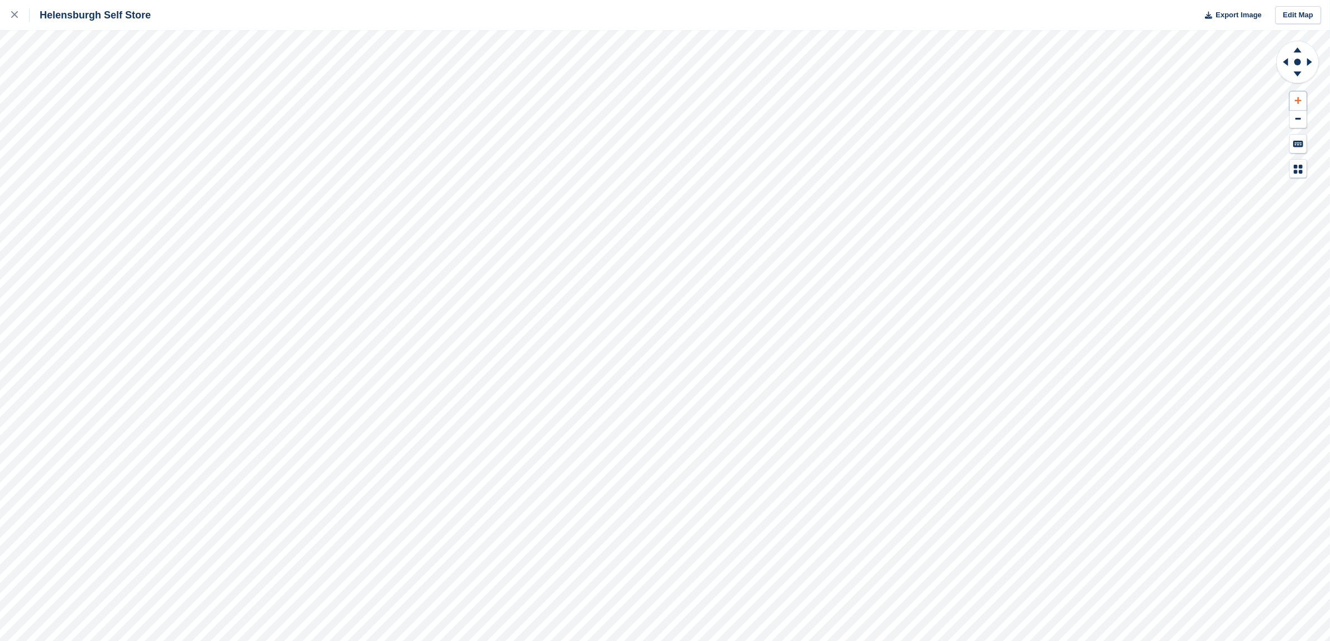
click at [1301, 94] on button at bounding box center [1298, 101] width 17 height 18
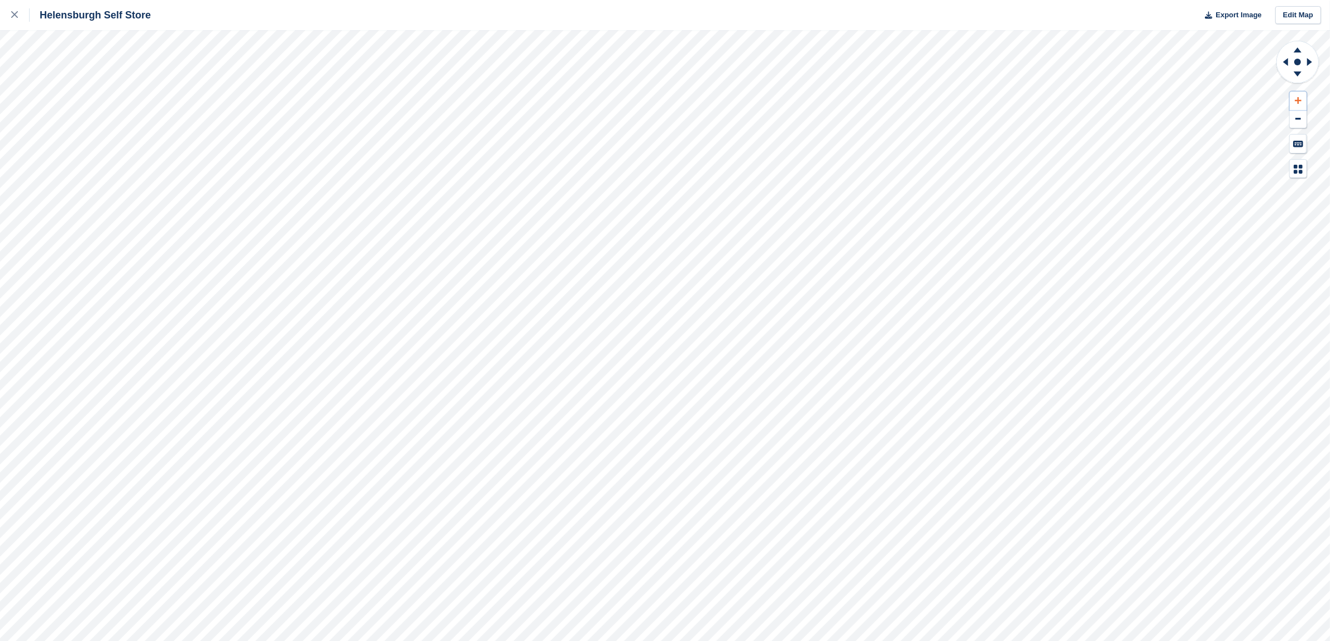
click at [1301, 94] on button at bounding box center [1298, 101] width 17 height 18
click at [1313, 59] on icon at bounding box center [1311, 61] width 14 height 29
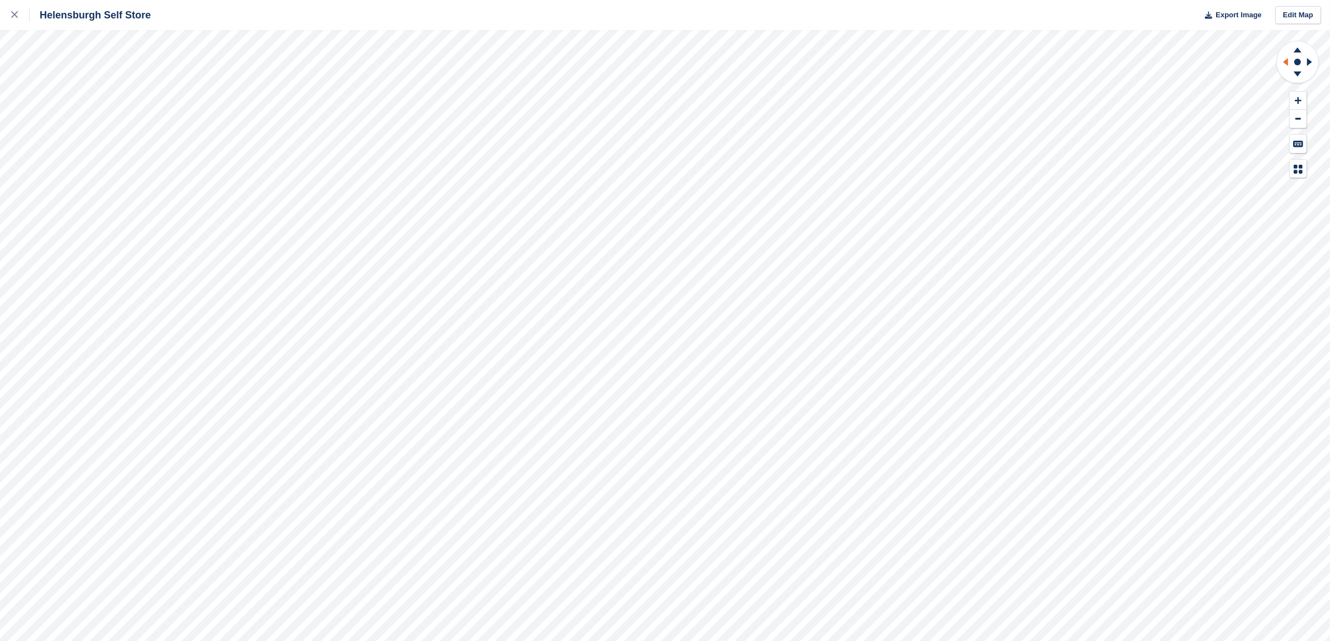
click at [1287, 61] on icon at bounding box center [1285, 62] width 5 height 8
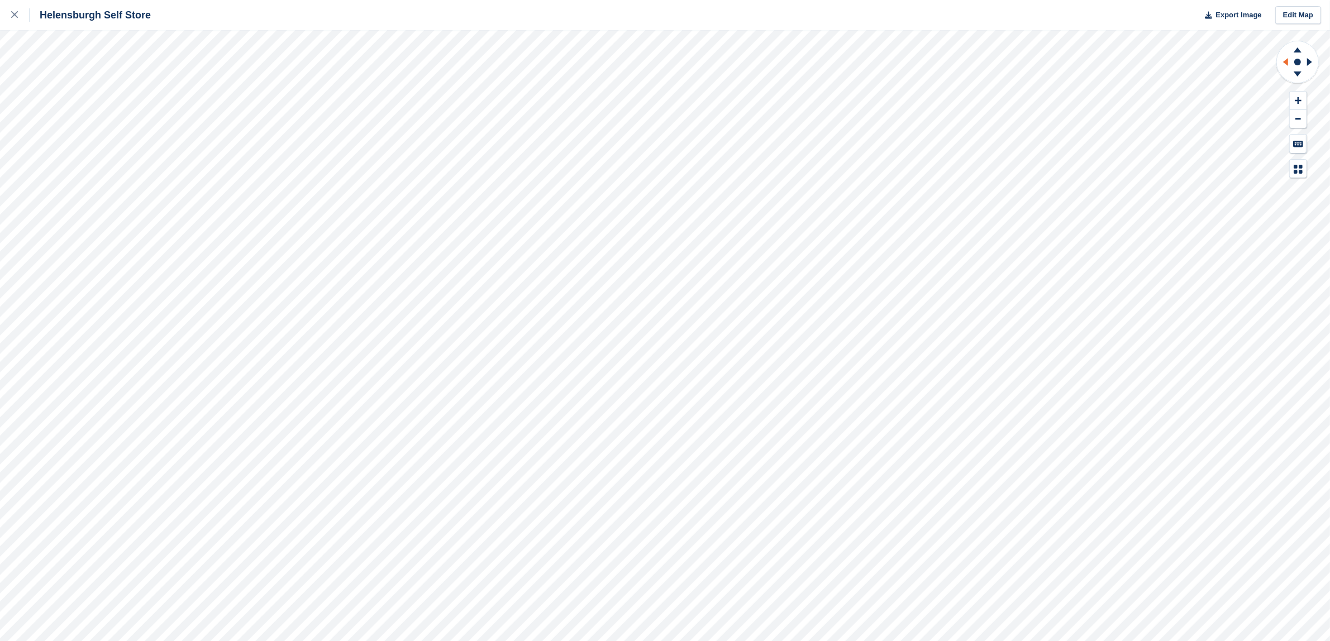
click at [1287, 61] on icon at bounding box center [1285, 62] width 5 height 8
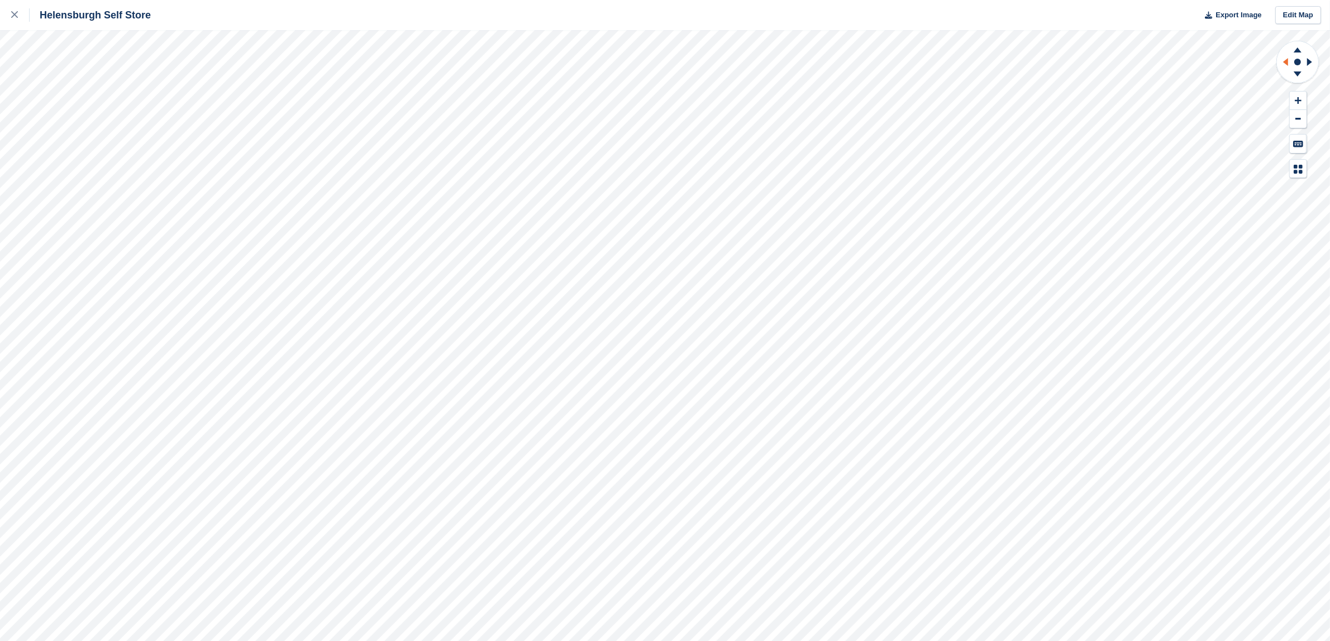
click at [1287, 61] on icon at bounding box center [1285, 62] width 5 height 8
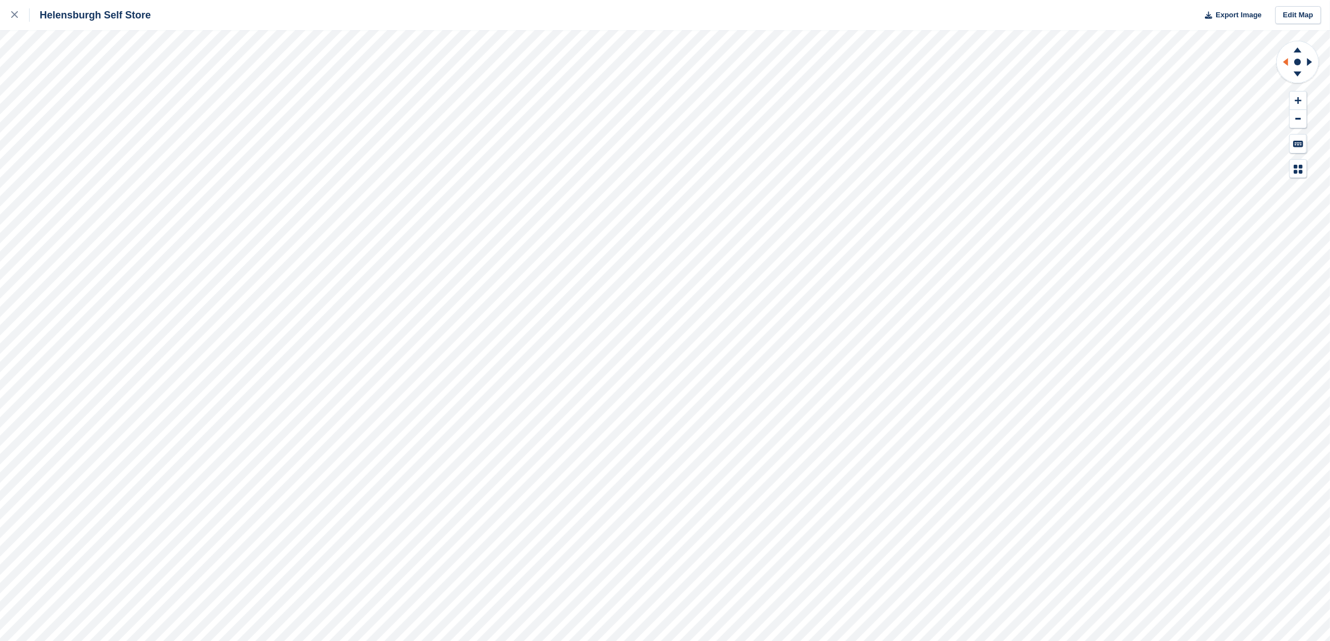
click at [1287, 61] on icon at bounding box center [1285, 62] width 5 height 8
click at [1287, 60] on icon at bounding box center [1285, 62] width 5 height 8
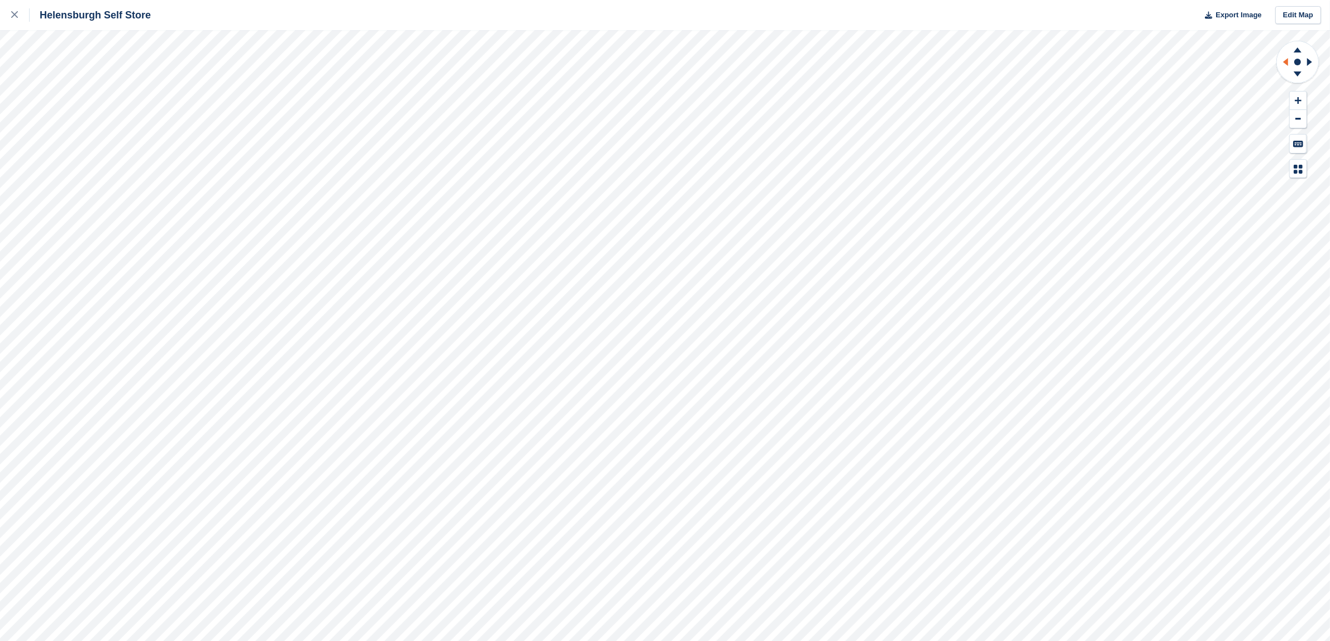
click at [1287, 60] on icon at bounding box center [1285, 62] width 5 height 8
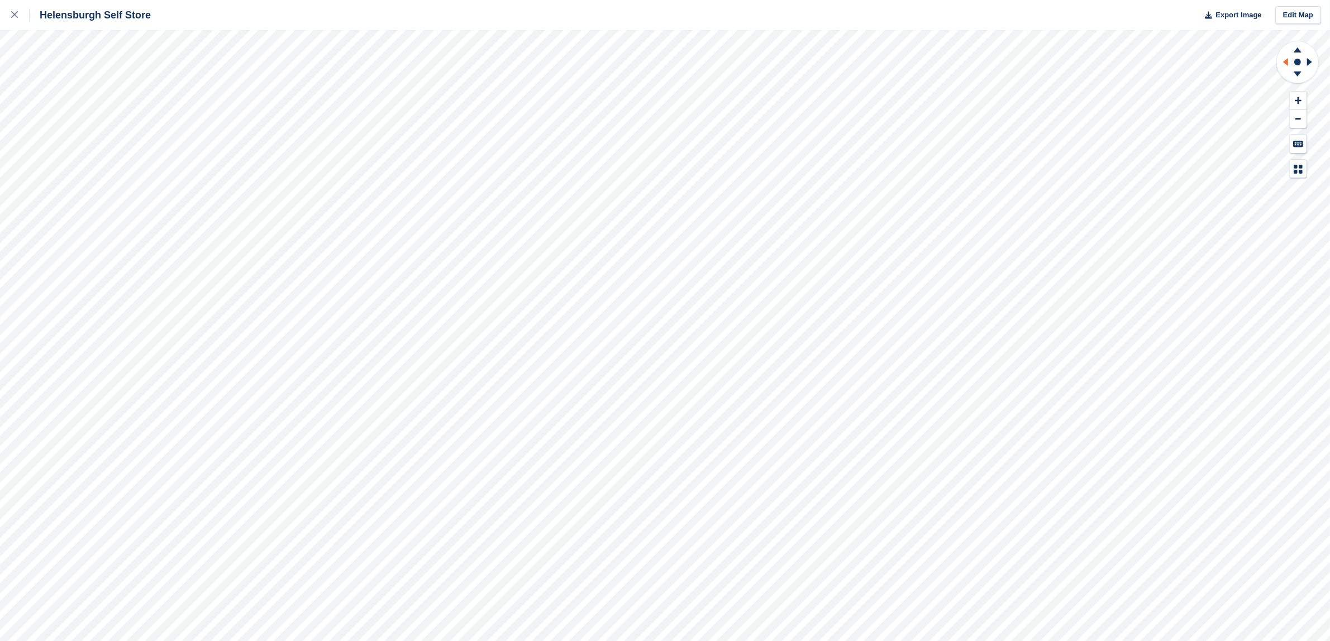
click at [1287, 60] on icon at bounding box center [1285, 62] width 5 height 8
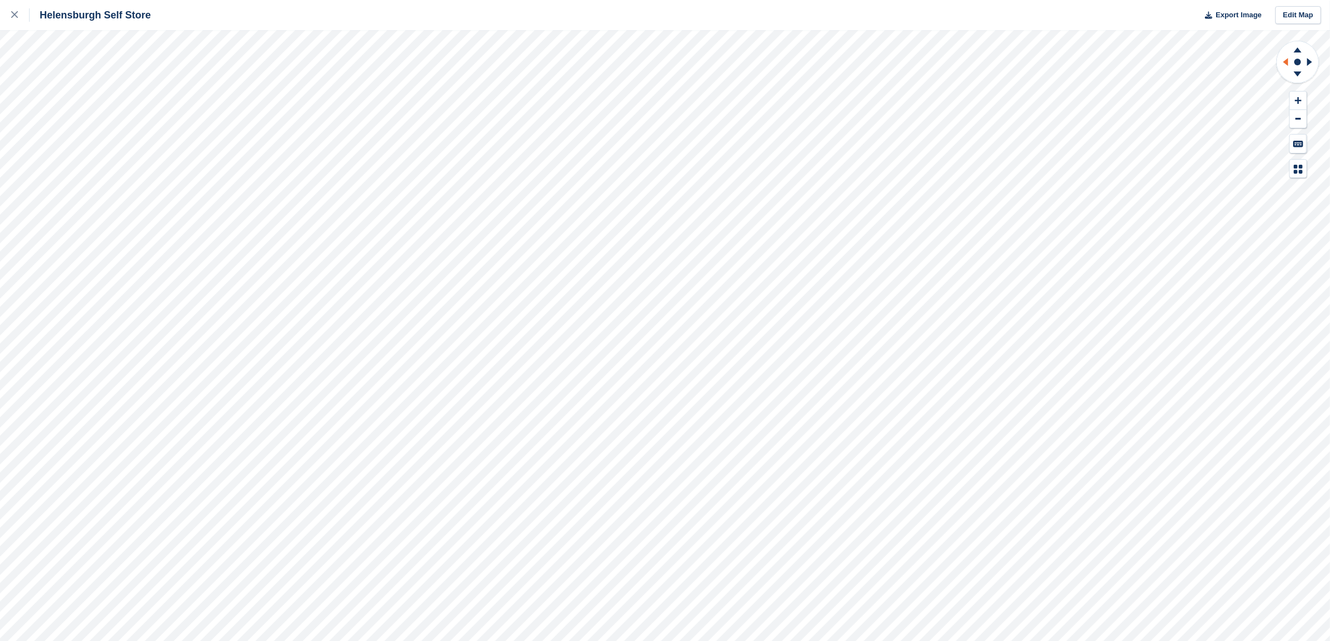
click at [1287, 60] on icon at bounding box center [1285, 62] width 5 height 8
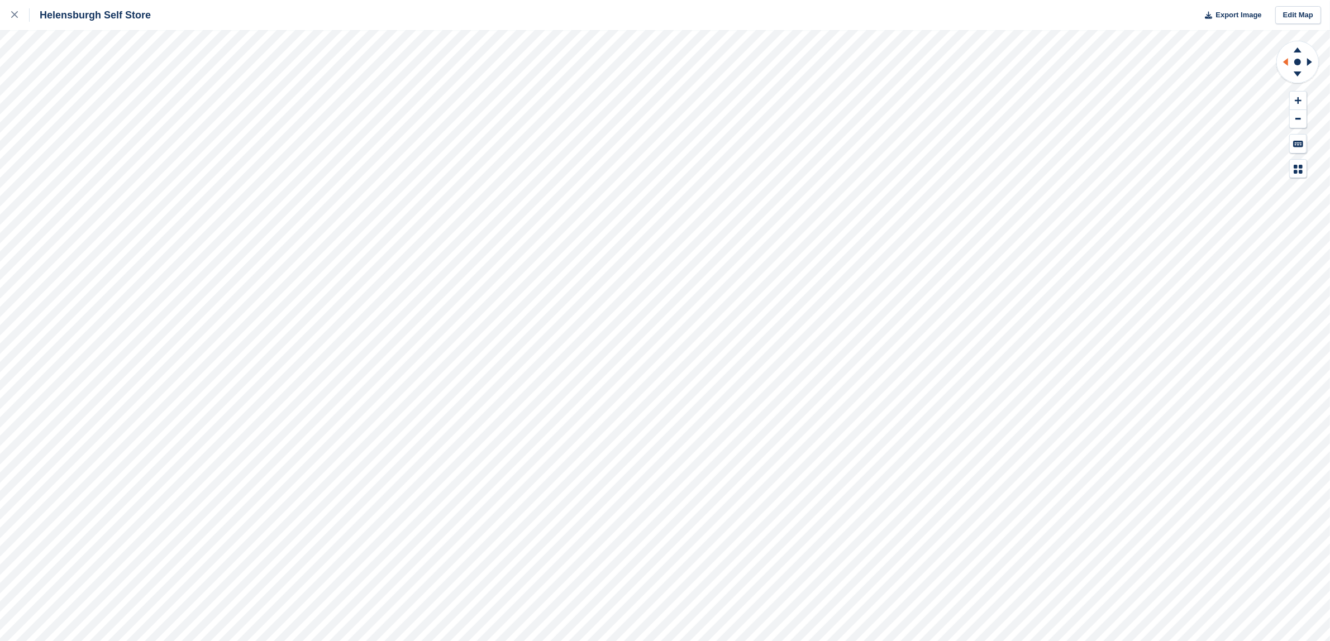
click at [1287, 60] on icon at bounding box center [1285, 62] width 5 height 8
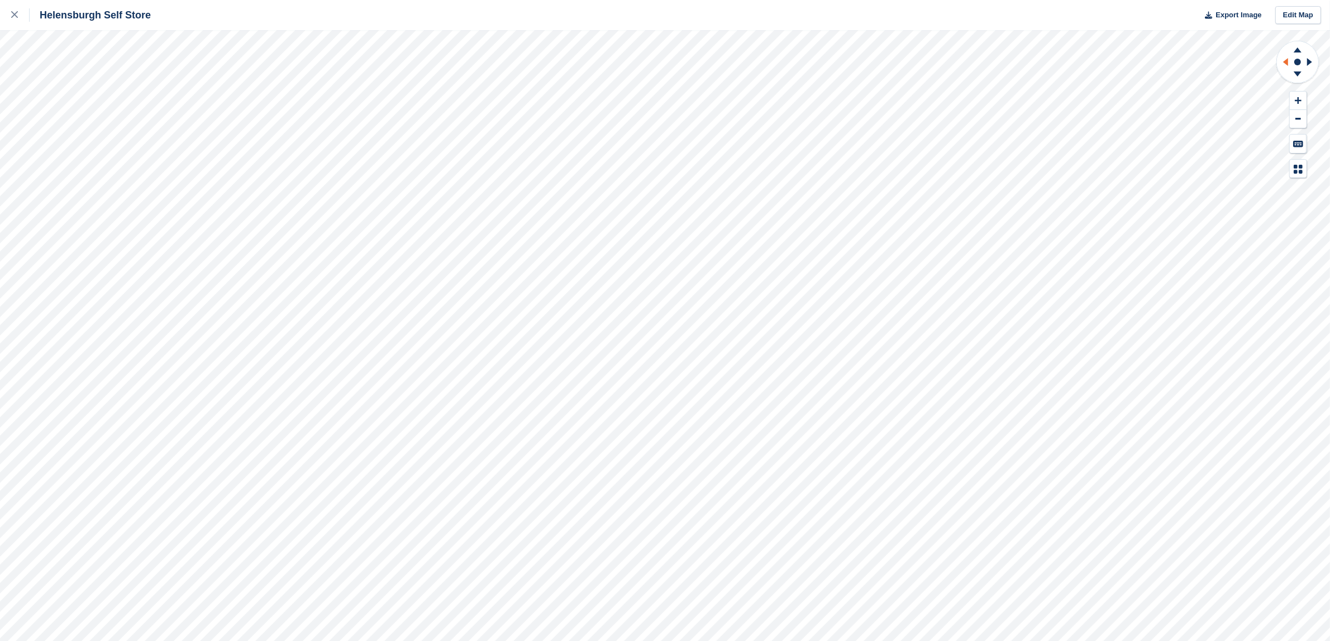
click at [1287, 60] on icon at bounding box center [1285, 62] width 5 height 8
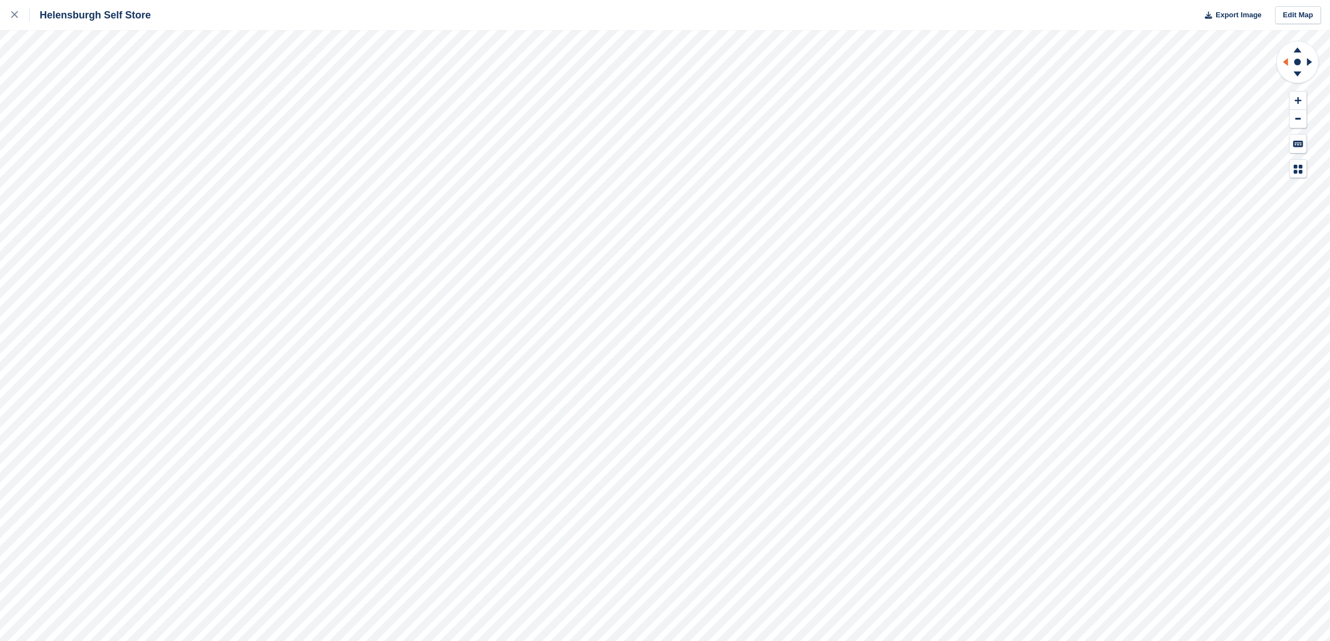
click at [1287, 60] on icon at bounding box center [1285, 62] width 5 height 8
click at [1301, 45] on icon at bounding box center [1297, 48] width 29 height 14
click at [1302, 71] on icon at bounding box center [1297, 76] width 29 height 14
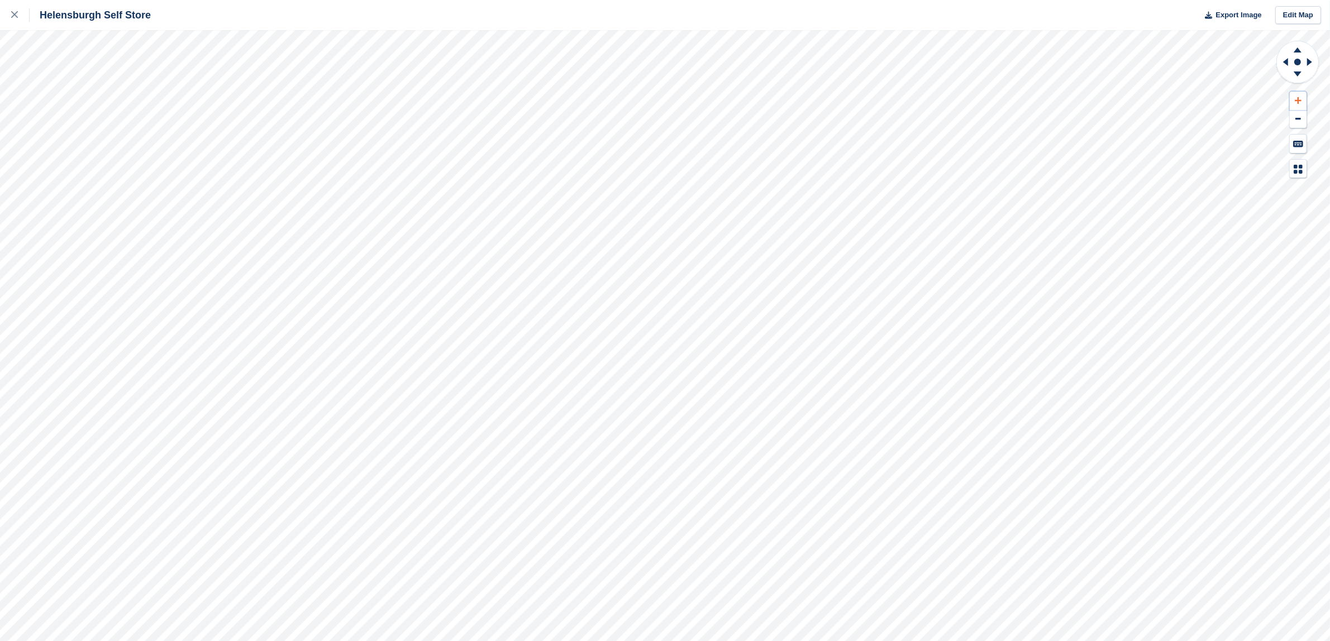
click at [1297, 106] on button at bounding box center [1298, 101] width 17 height 18
click at [1295, 98] on icon at bounding box center [1298, 101] width 7 height 8
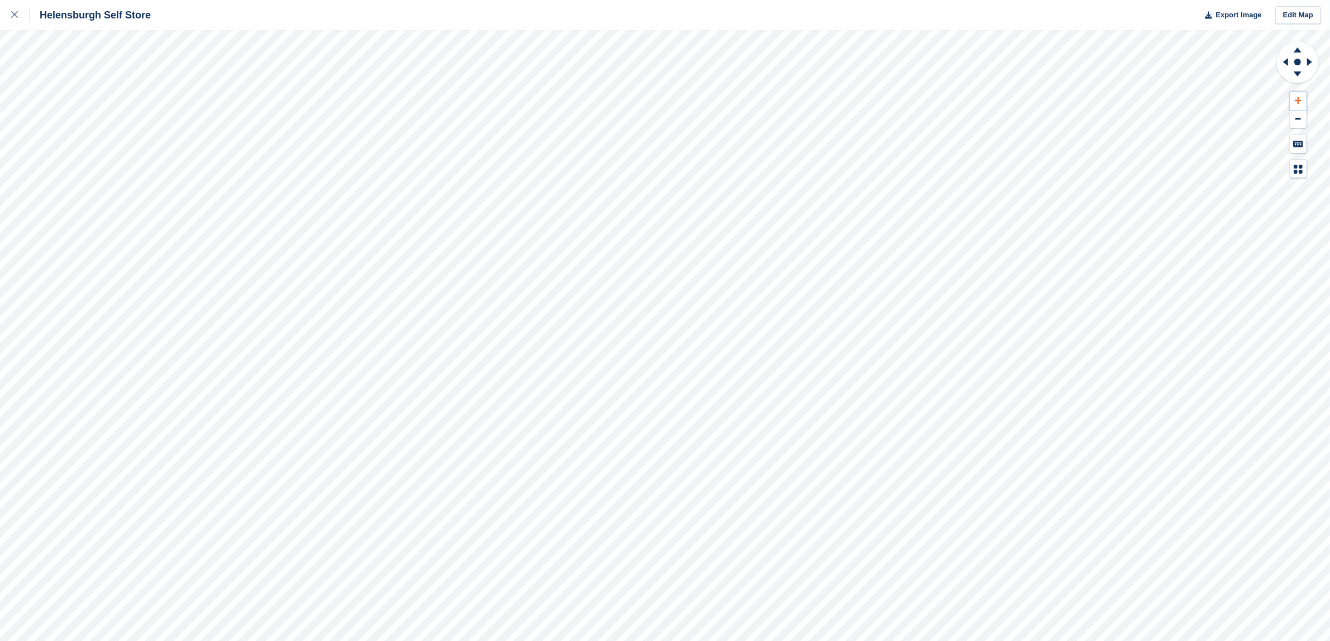
click at [1295, 98] on icon at bounding box center [1298, 101] width 7 height 8
click at [1304, 56] on rect at bounding box center [1297, 61] width 13 height 13
